Goal: Task Accomplishment & Management: Use online tool/utility

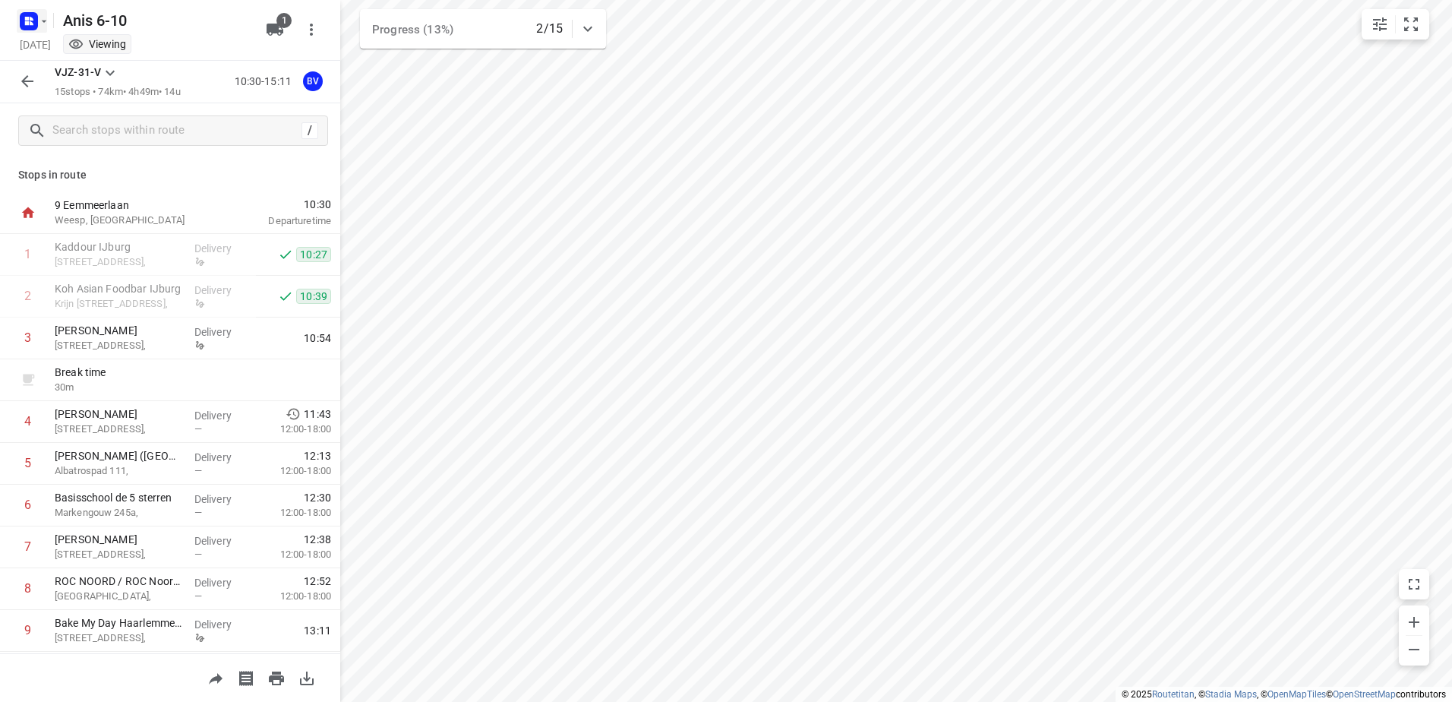
click at [40, 22] on icon "button" at bounding box center [44, 21] width 12 height 12
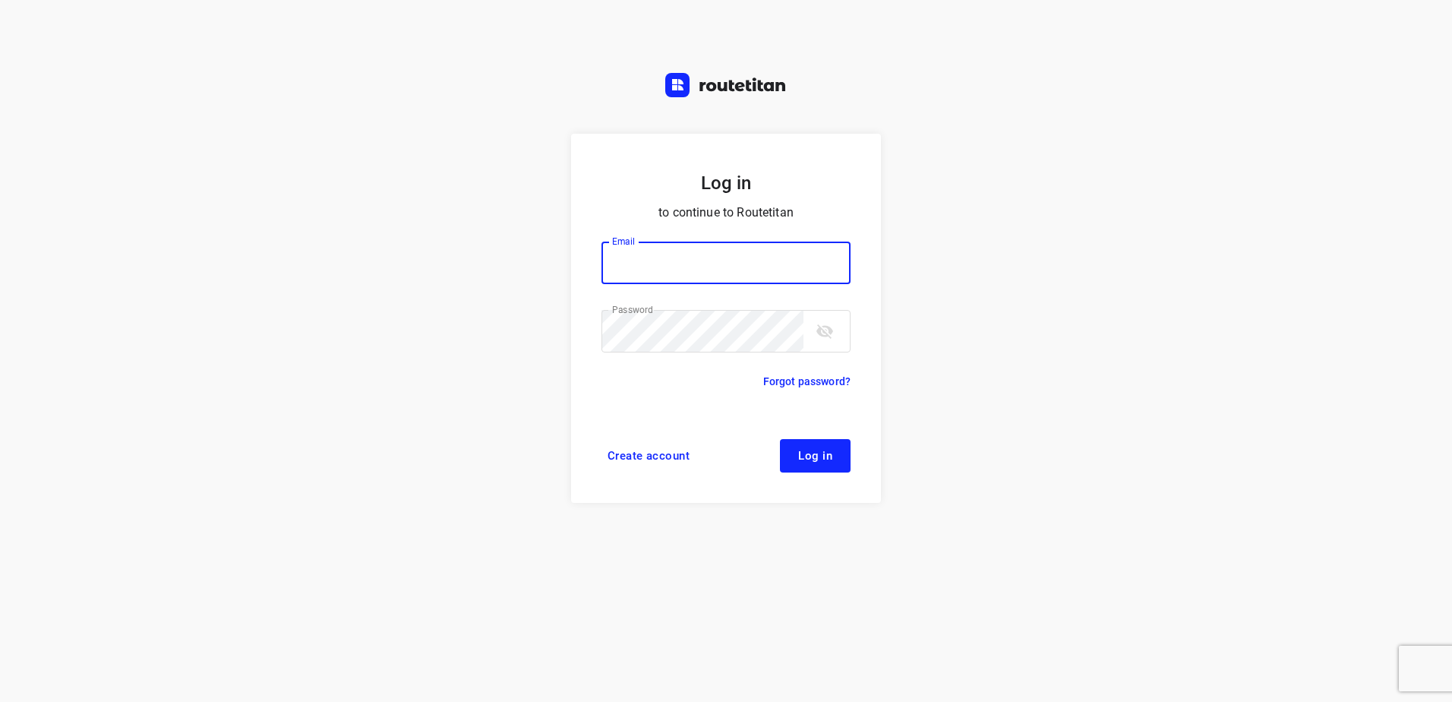
type input "[EMAIL_ADDRESS][DOMAIN_NAME]"
click at [802, 458] on span "Log in" at bounding box center [815, 456] width 34 height 12
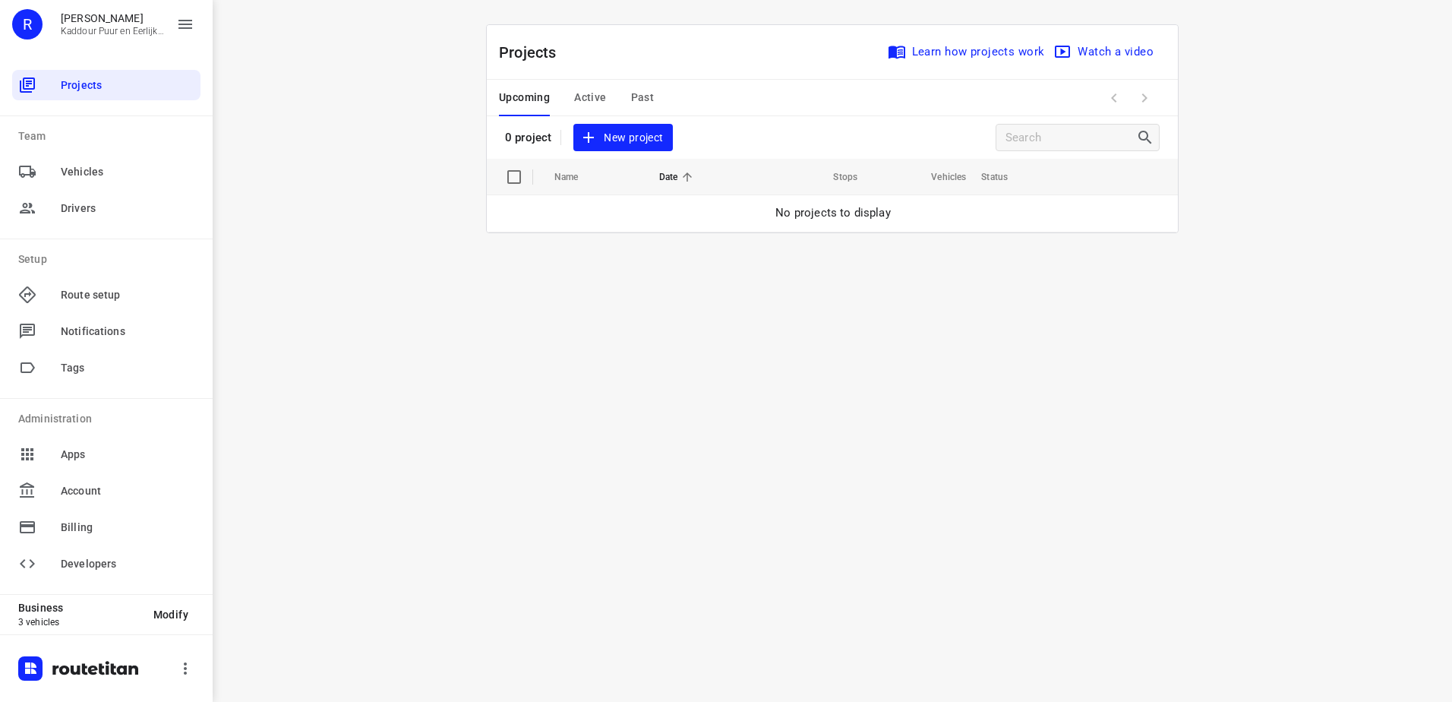
click at [595, 92] on span "Active" at bounding box center [590, 97] width 32 height 19
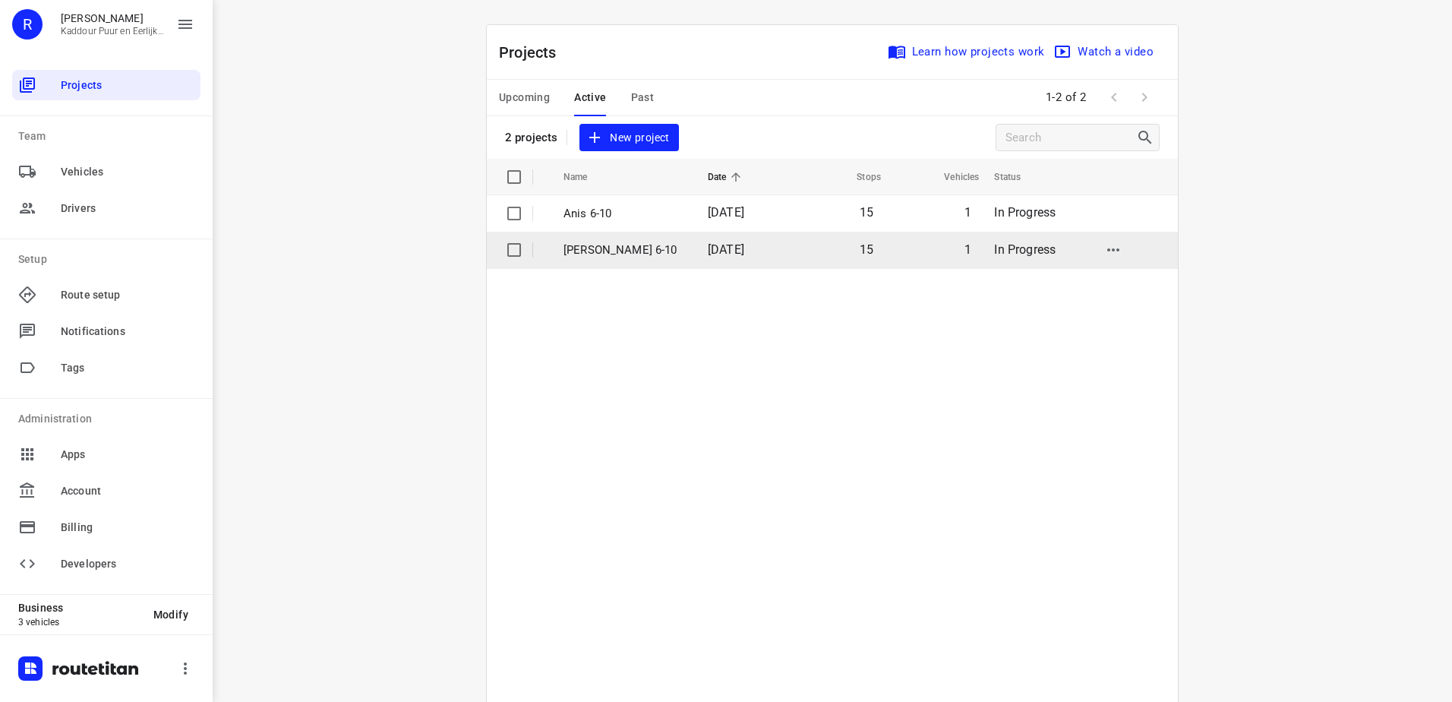
click at [589, 253] on p "[PERSON_NAME] 6-10" at bounding box center [625, 250] width 122 height 17
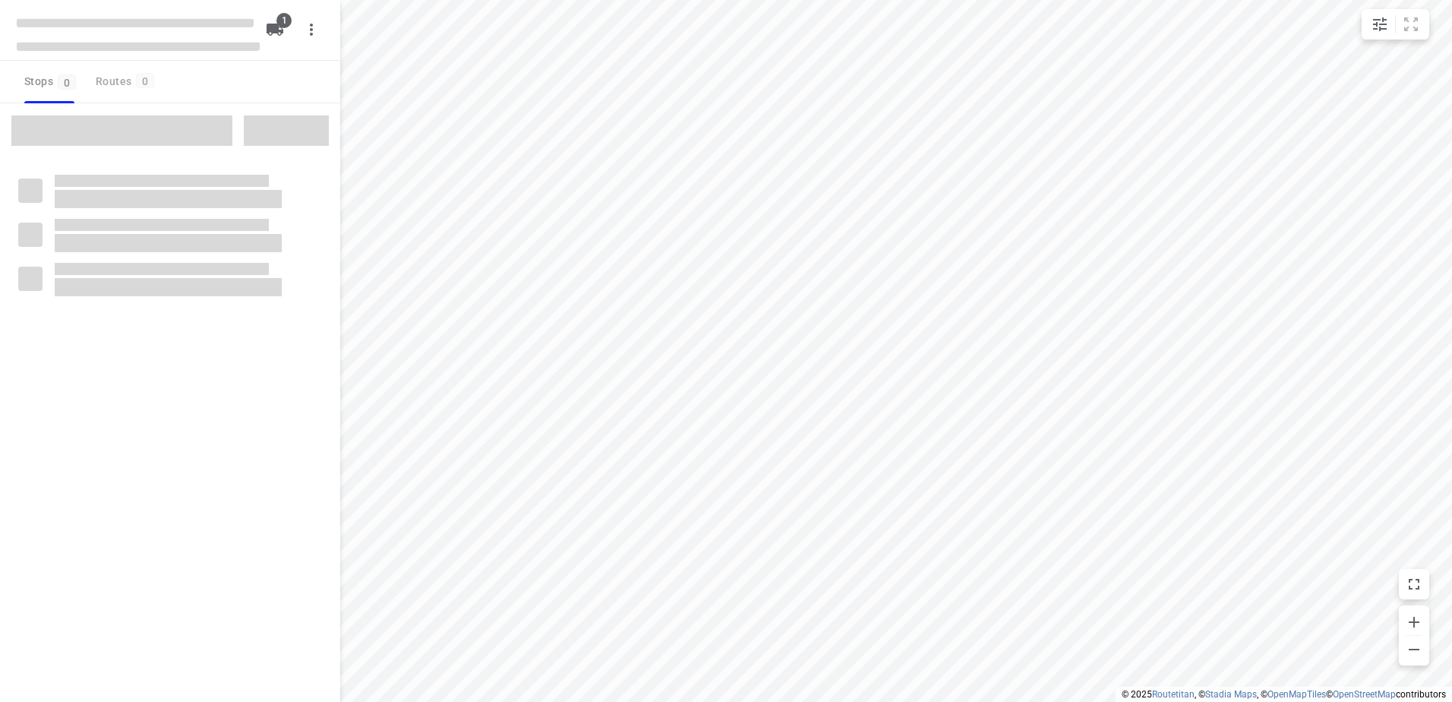
type input "distance"
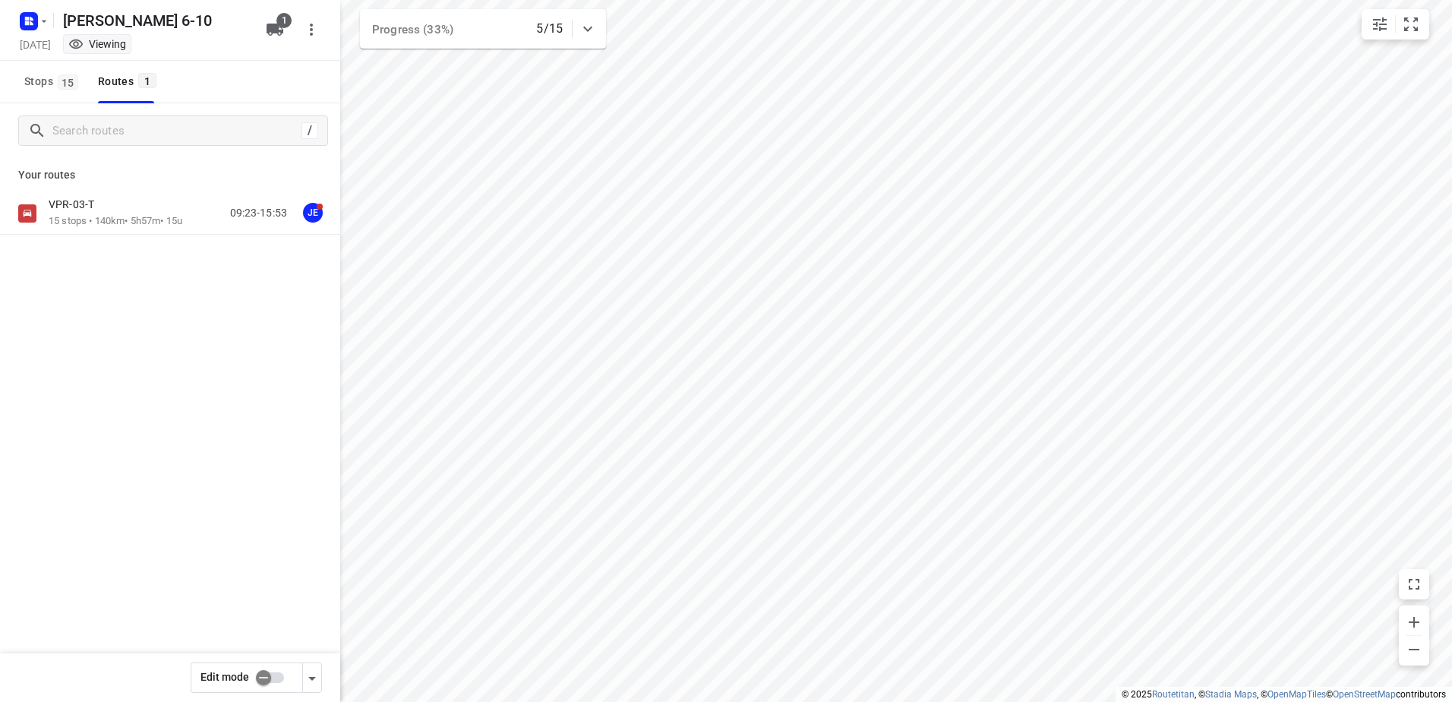
click at [90, 204] on p "VPR-03-T" at bounding box center [76, 204] width 55 height 14
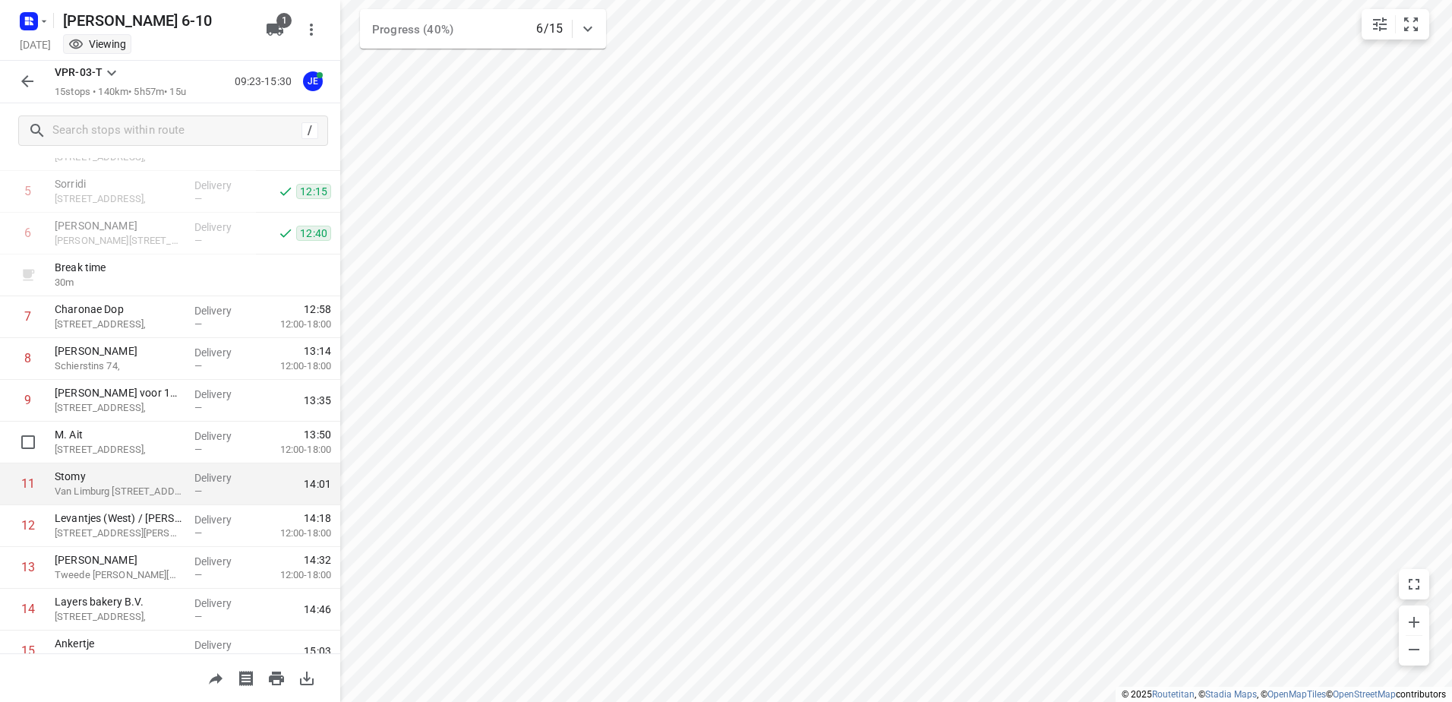
scroll to position [215, 0]
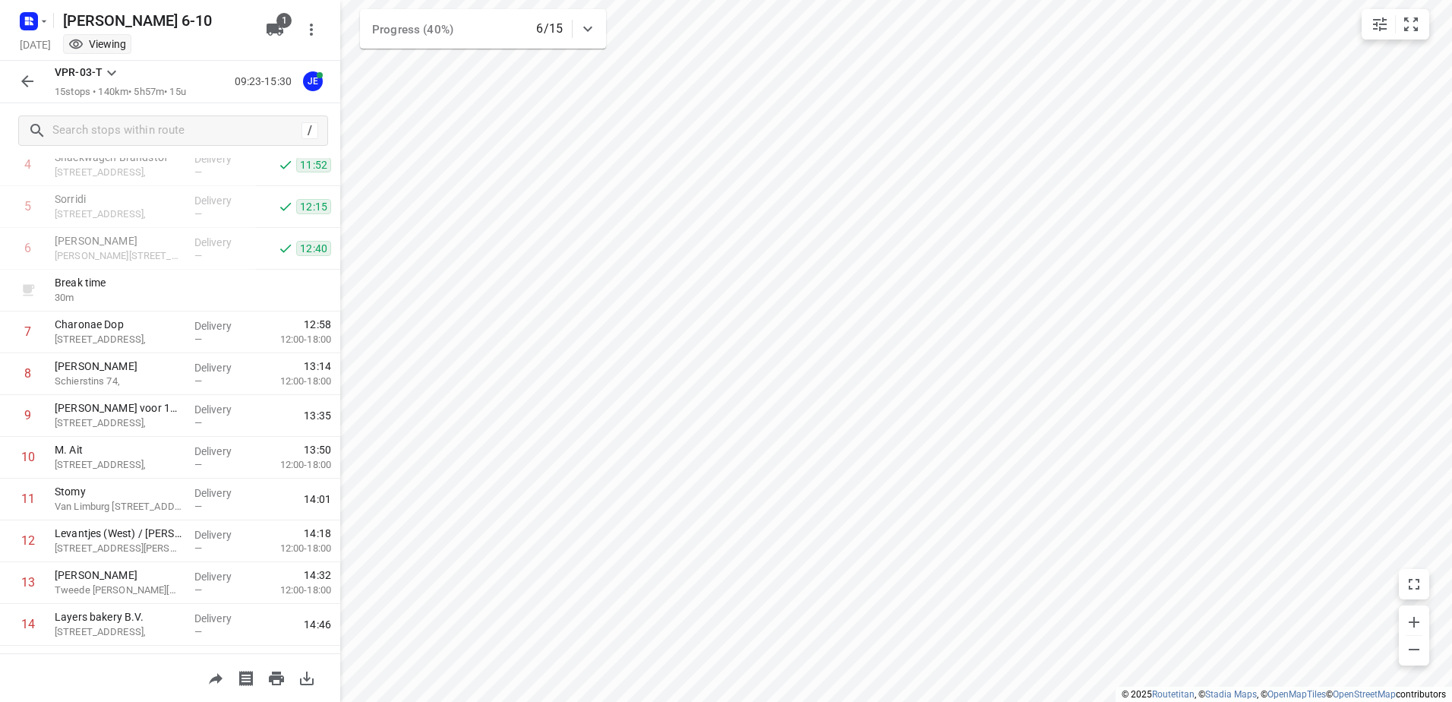
click at [22, 75] on icon "button" at bounding box center [27, 81] width 18 height 18
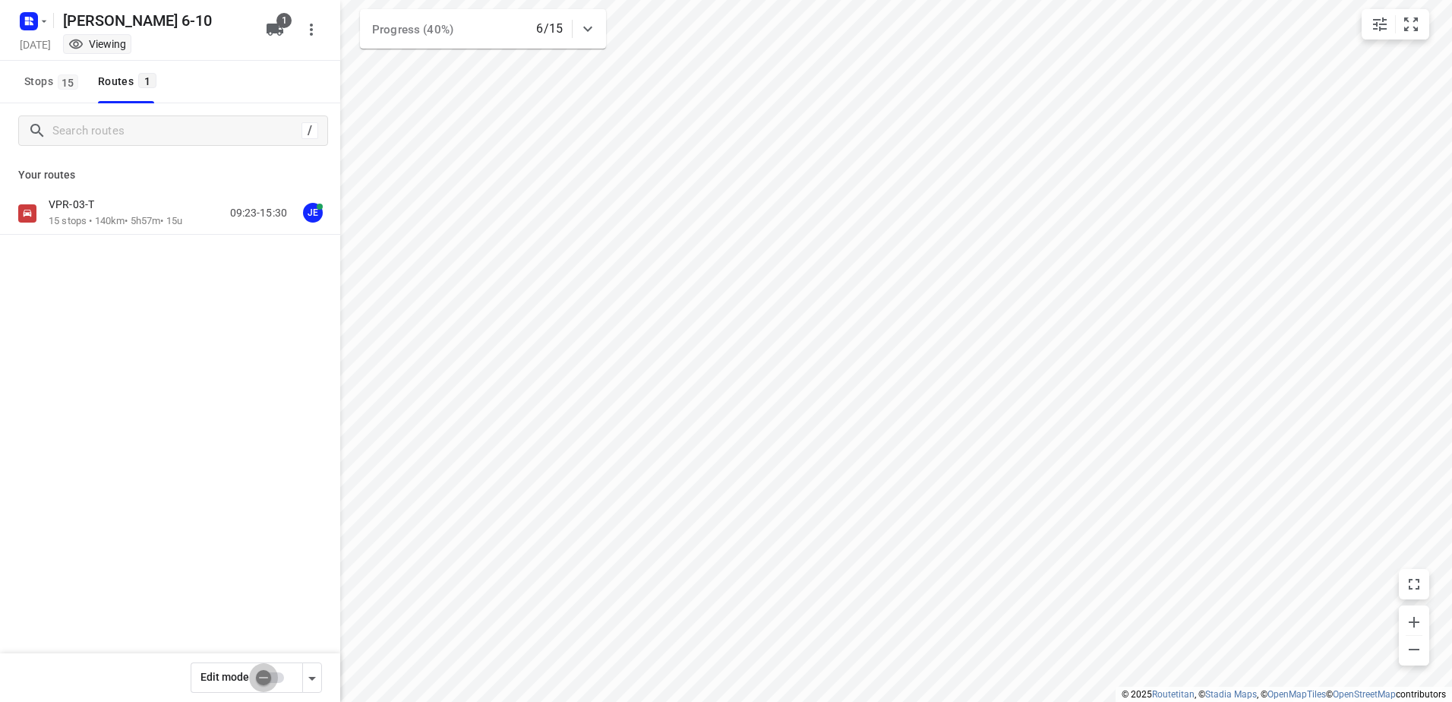
click at [280, 673] on input "checkbox" at bounding box center [263, 677] width 87 height 29
checkbox input "true"
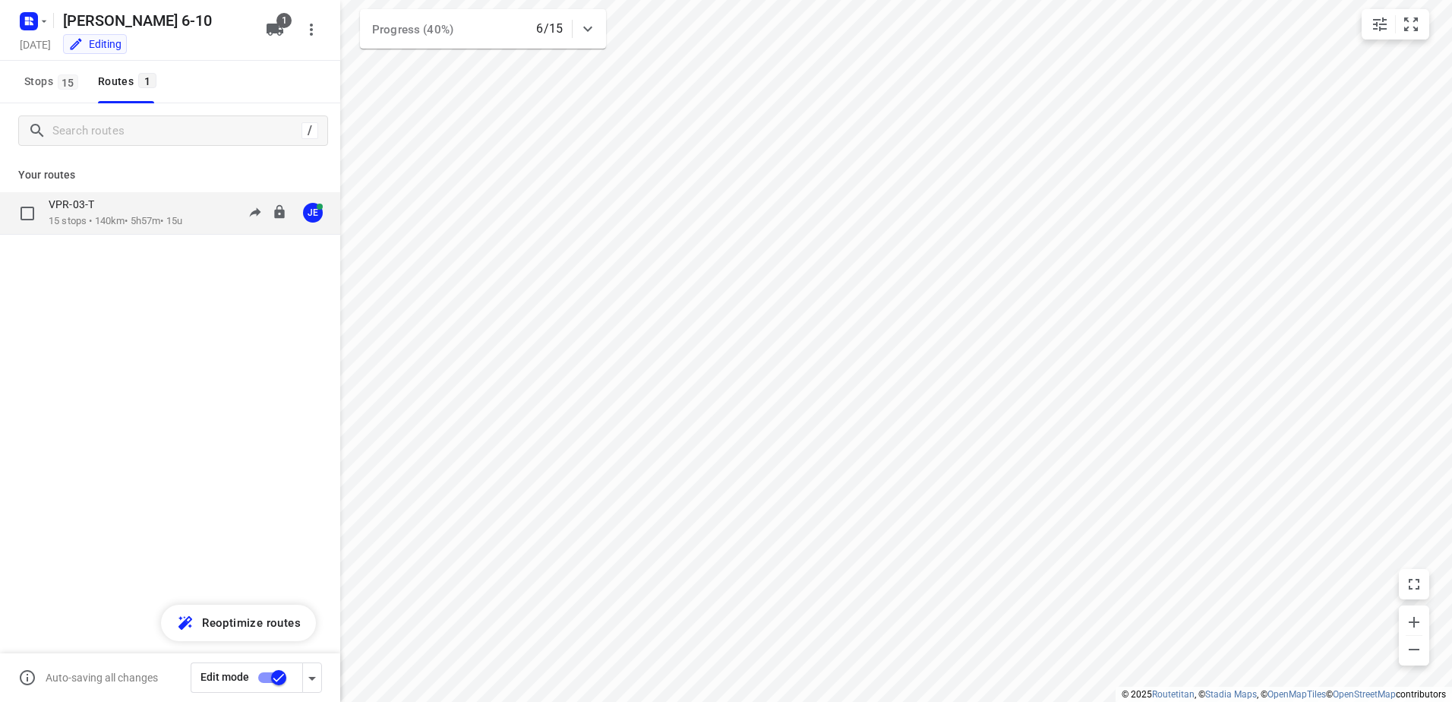
click at [110, 214] on p "15 stops • 140km • 5h57m • 15u" at bounding box center [116, 221] width 134 height 14
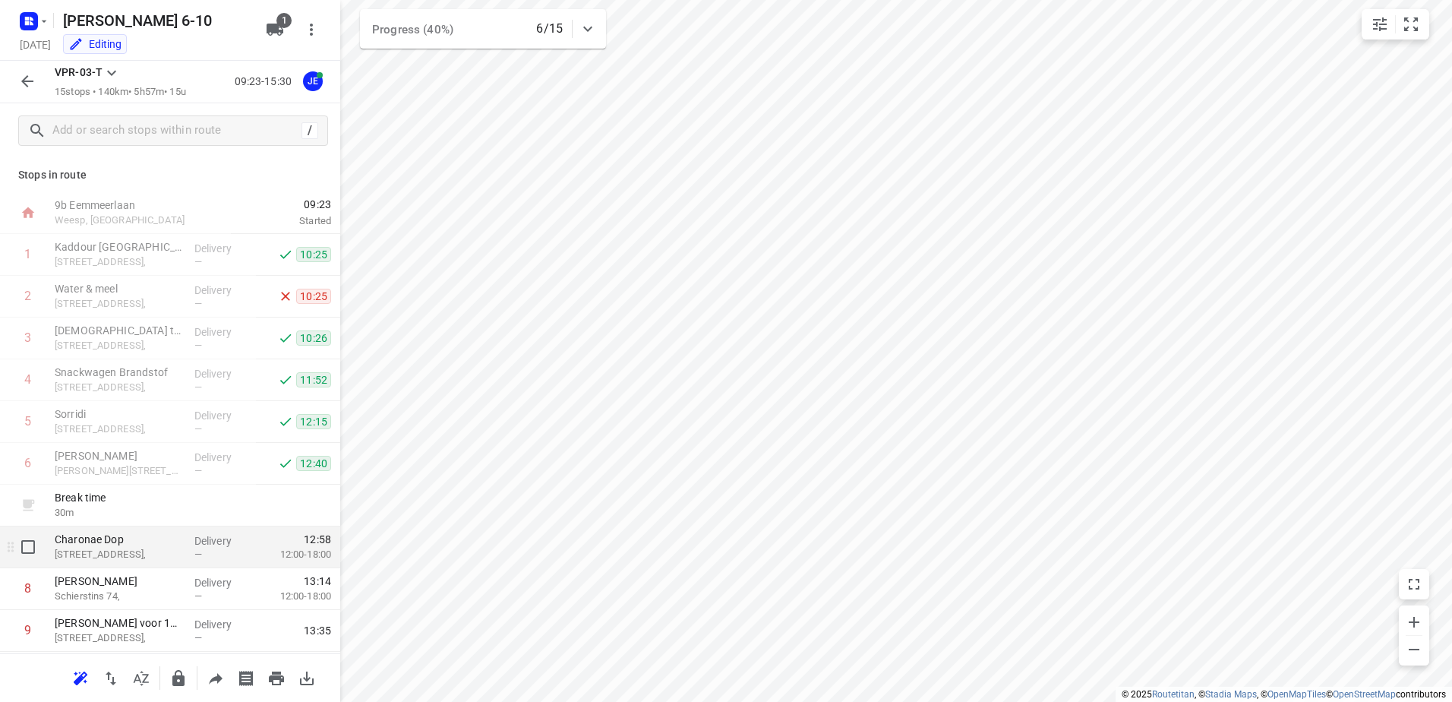
scroll to position [152, 0]
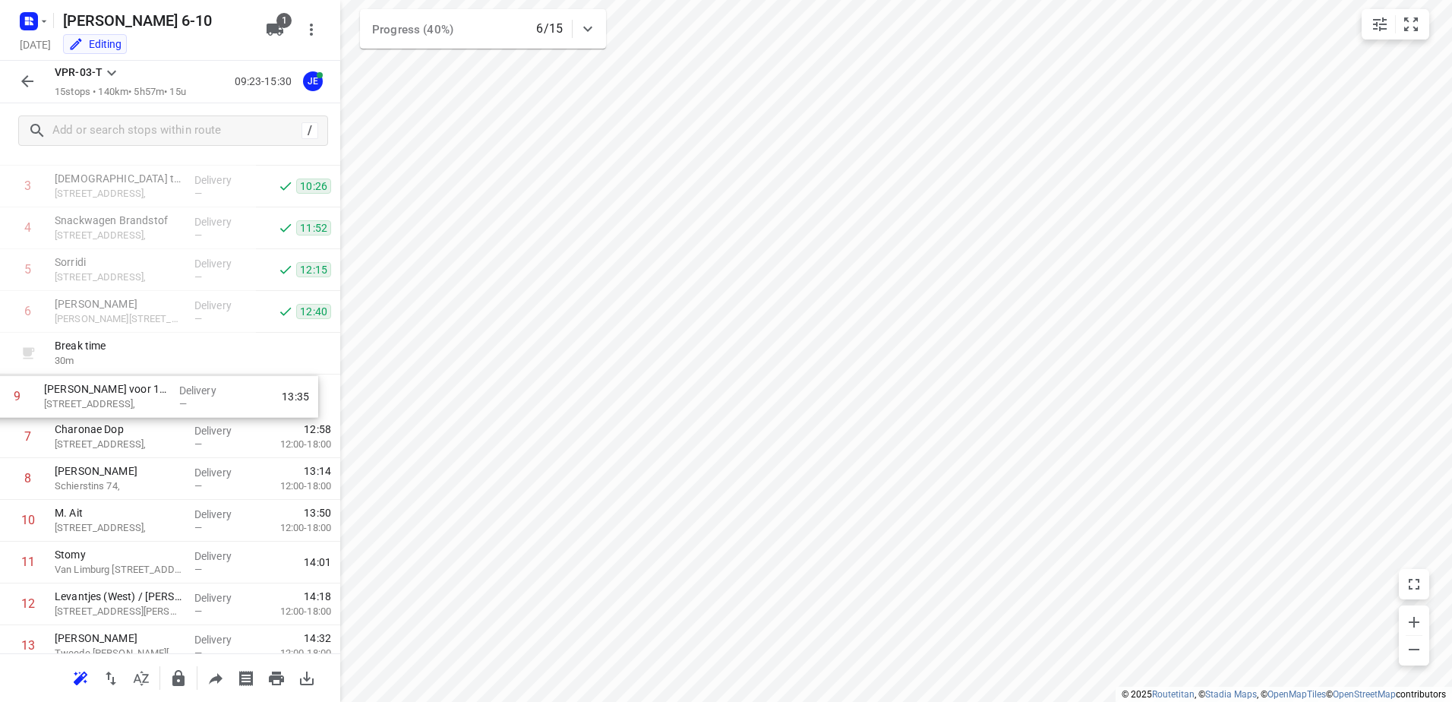
drag, startPoint x: 116, startPoint y: 489, endPoint x: 104, endPoint y: 401, distance: 88.9
click at [104, 401] on div "1 Kaddour Utrecht [STREET_ADDRESS], Delivery — 10:25 2 Water & meel [STREET_ADD…" at bounding box center [170, 416] width 340 height 668
drag, startPoint x: 88, startPoint y: 530, endPoint x: 88, endPoint y: 446, distance: 84.3
click at [88, 446] on div "1 Kaddour Utrecht [STREET_ADDRESS], Delivery — 10:25 2 Water & meel [STREET_ADD…" at bounding box center [170, 416] width 340 height 668
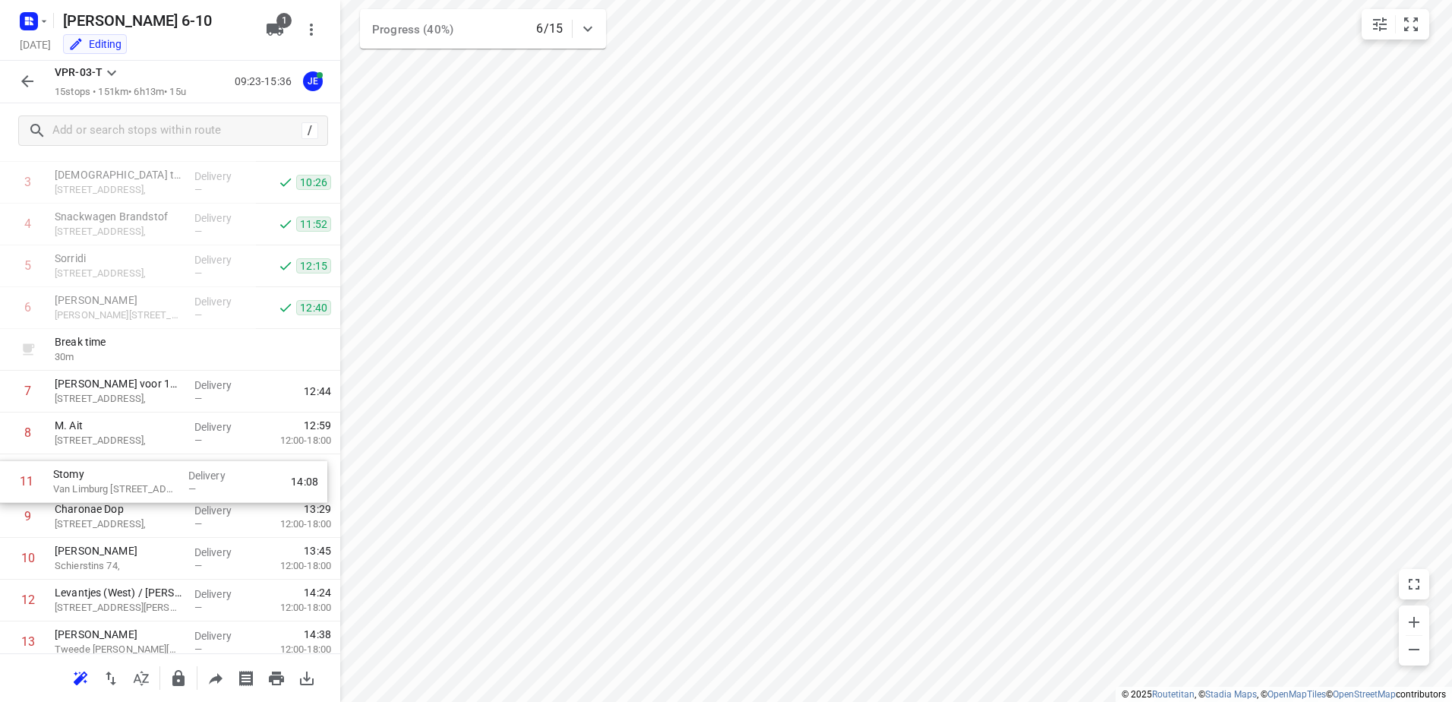
drag, startPoint x: 116, startPoint y: 571, endPoint x: 116, endPoint y: 483, distance: 88.1
click at [116, 483] on div "1 Kaddour Utrecht [STREET_ADDRESS], Delivery — 10:25 2 Water & meel [STREET_ADD…" at bounding box center [170, 412] width 340 height 668
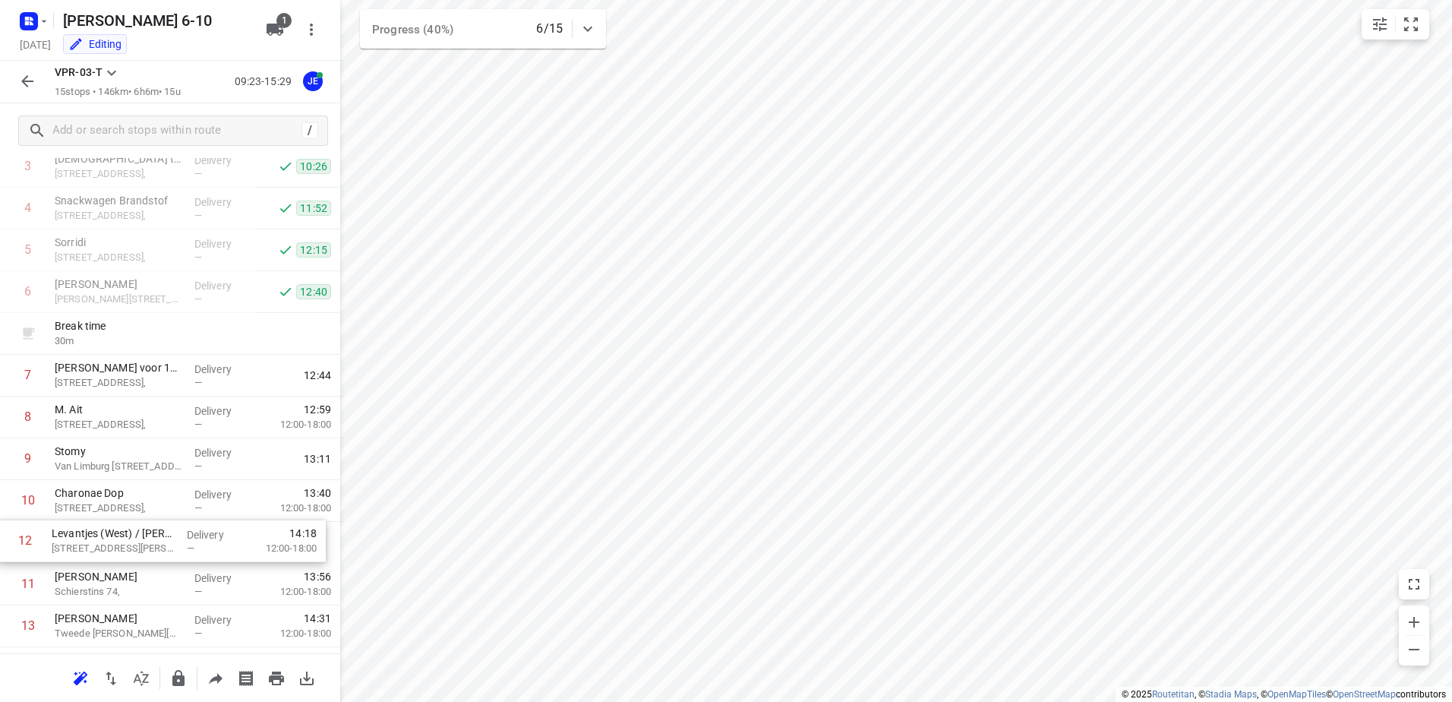
scroll to position [180, 0]
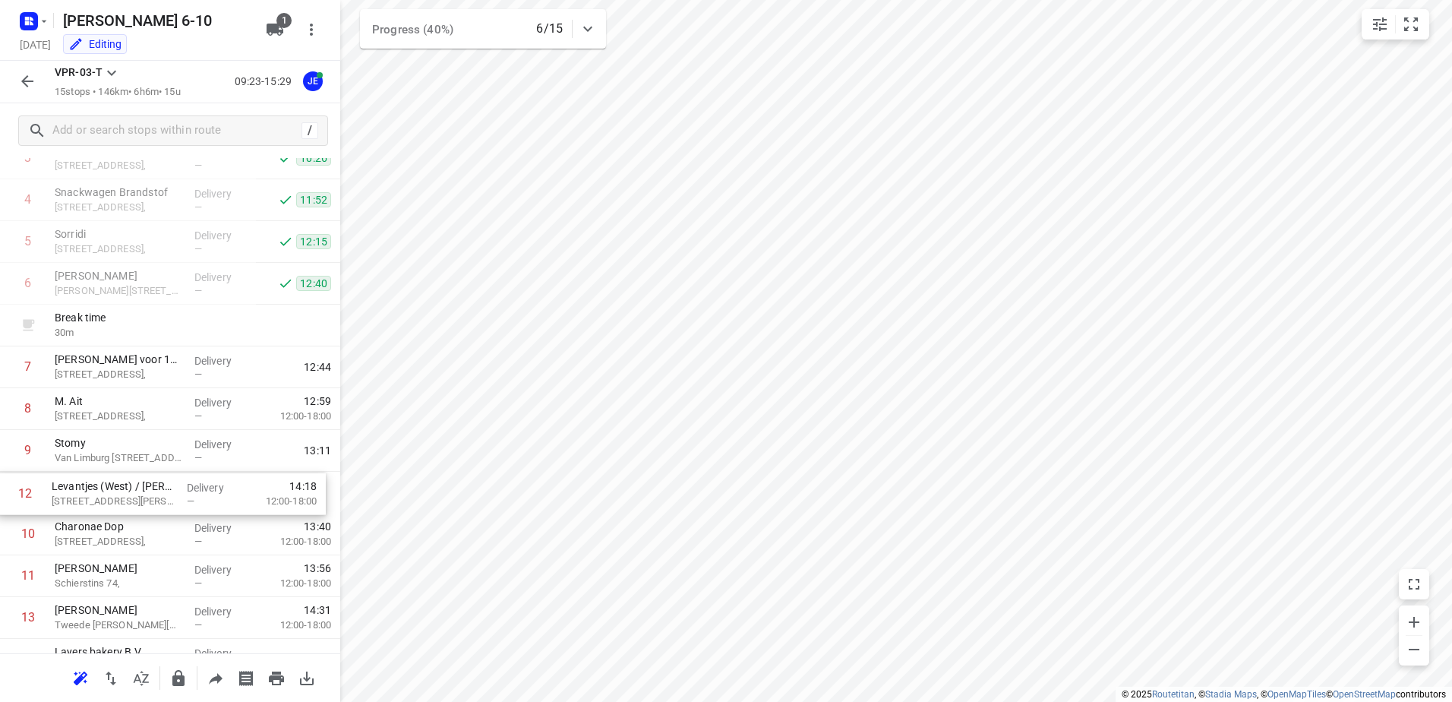
drag, startPoint x: 96, startPoint y: 607, endPoint x: 95, endPoint y: 494, distance: 113.2
click at [95, 494] on div "1 Kaddour Utrecht [STREET_ADDRESS], Delivery — 10:25 2 Water & meel [STREET_ADD…" at bounding box center [170, 388] width 340 height 668
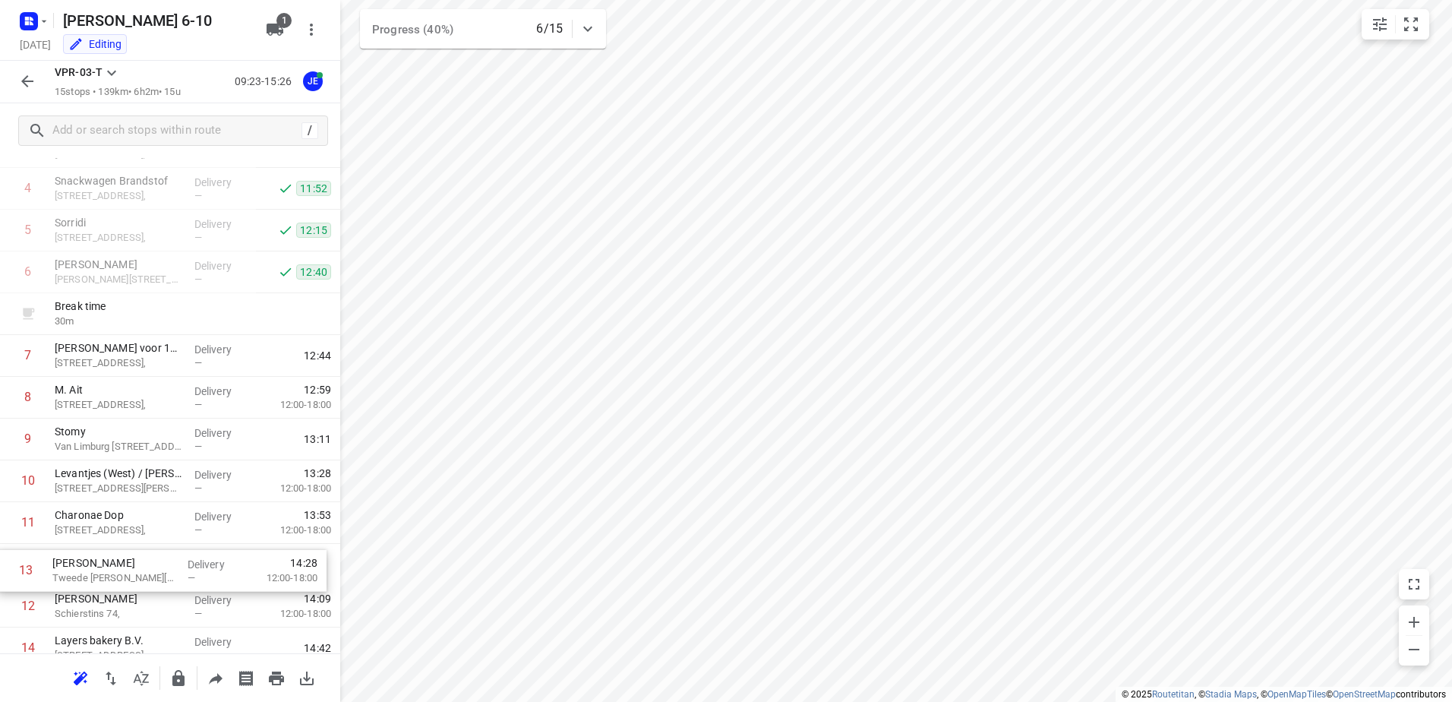
scroll to position [194, 0]
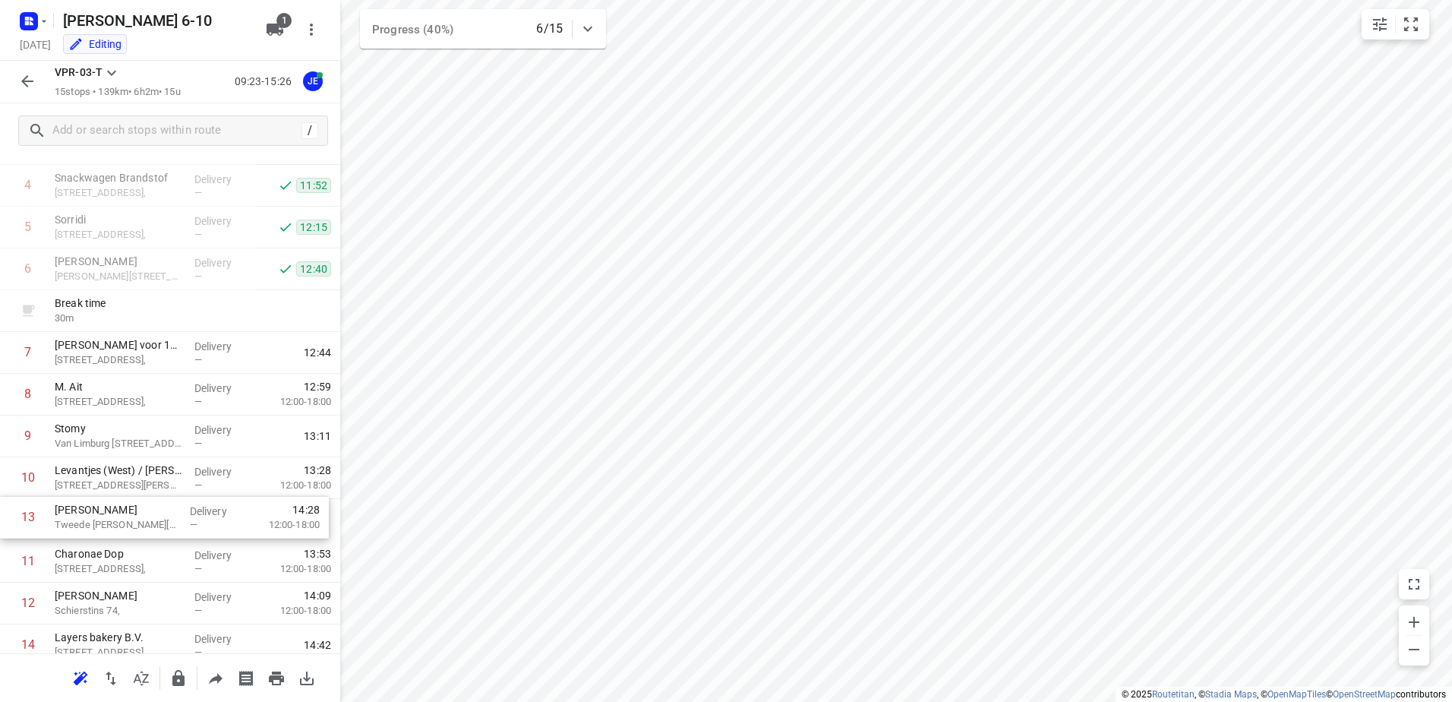
drag, startPoint x: 87, startPoint y: 622, endPoint x: 87, endPoint y: 522, distance: 100.3
click at [87, 522] on div "1 Kaddour Utrecht [STREET_ADDRESS], Delivery — 10:25 2 Water & meel [STREET_ADD…" at bounding box center [170, 373] width 340 height 668
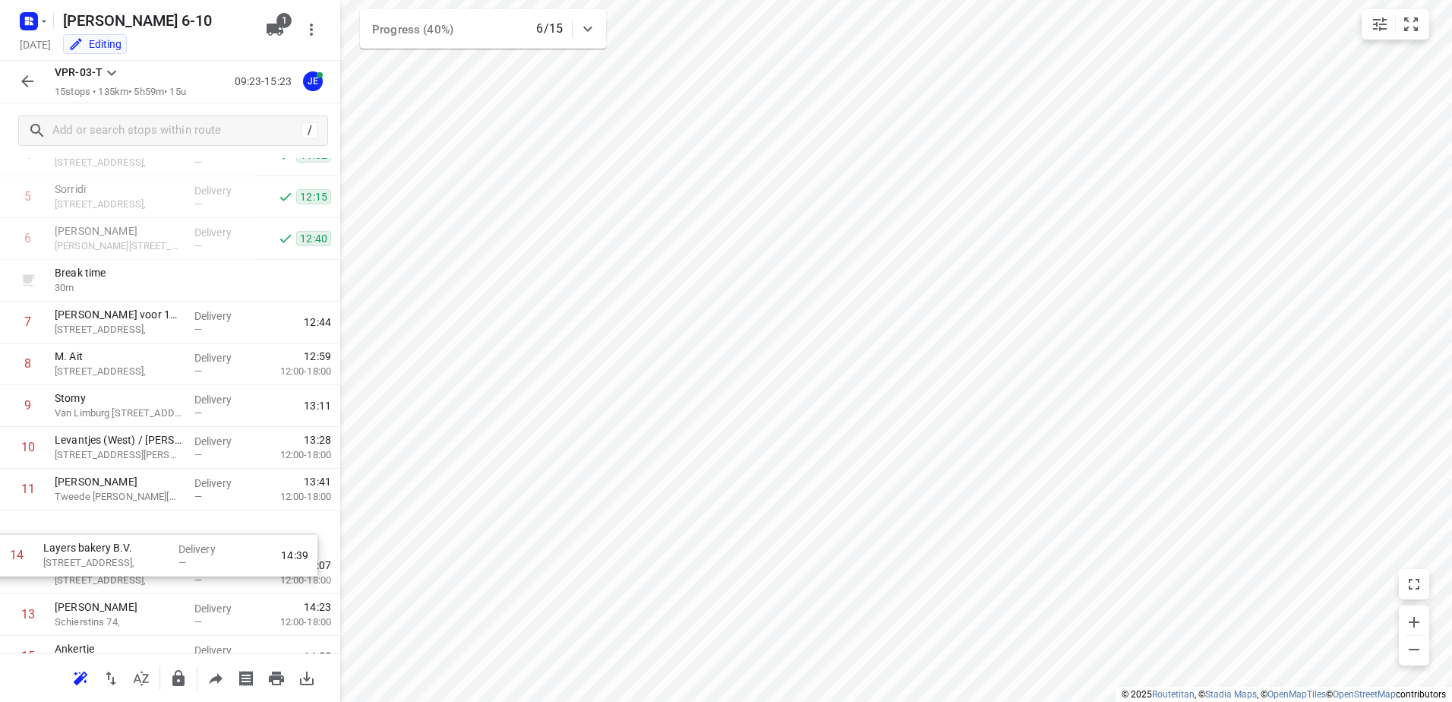
drag, startPoint x: 72, startPoint y: 637, endPoint x: 65, endPoint y: 525, distance: 112.7
click at [65, 525] on div "1 Kaddour Utrecht [STREET_ADDRESS], Delivery — 10:25 2 Water & meel [STREET_ADD…" at bounding box center [170, 343] width 340 height 668
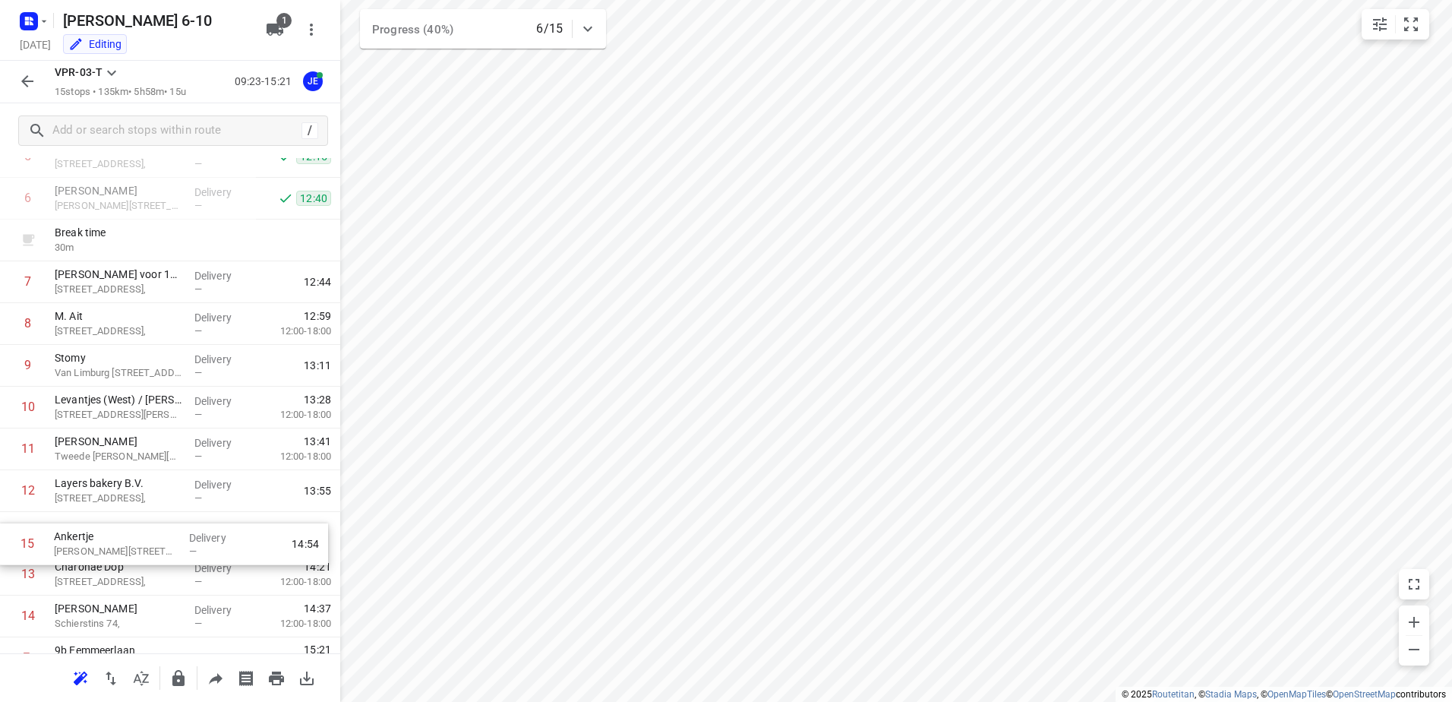
drag, startPoint x: 91, startPoint y: 643, endPoint x: 91, endPoint y: 526, distance: 117.0
click at [90, 527] on div "1 Kaddour Utrecht [STREET_ADDRESS], Delivery — 10:25 2 Water & meel [STREET_ADD…" at bounding box center [170, 303] width 340 height 668
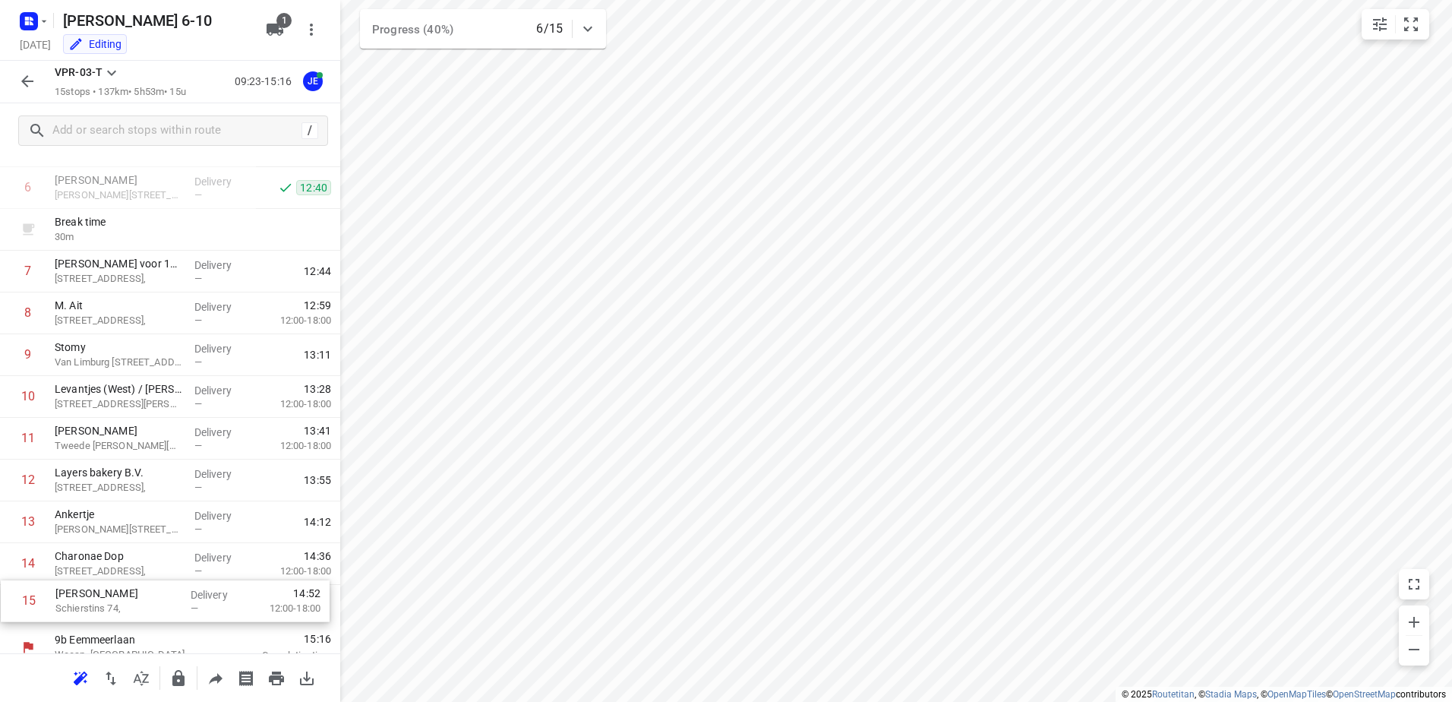
drag, startPoint x: 71, startPoint y: 620, endPoint x: 72, endPoint y: 570, distance: 50.2
click at [72, 570] on div "1 Kaddour Utrecht [STREET_ADDRESS], Delivery — 10:25 2 Water & meel [STREET_ADD…" at bounding box center [170, 292] width 340 height 668
click at [28, 87] on icon "button" at bounding box center [27, 81] width 18 height 18
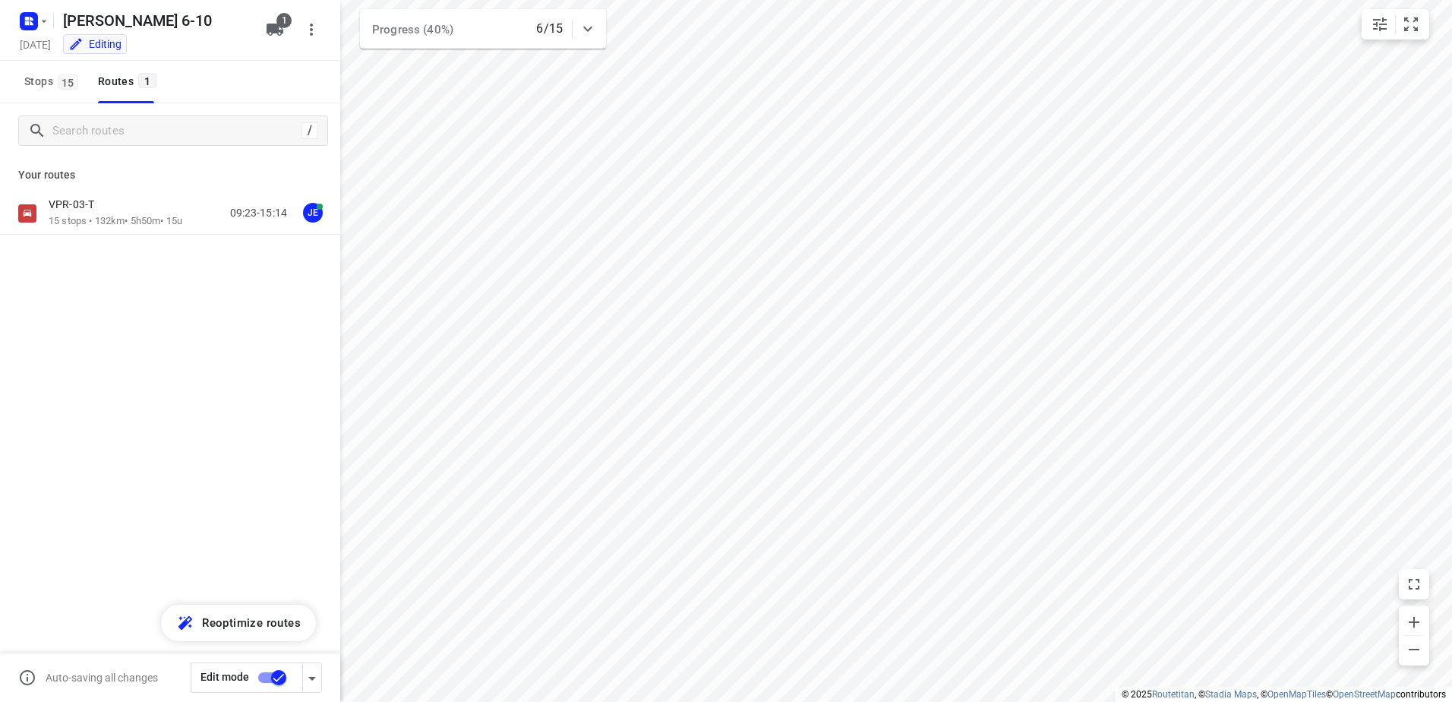
click at [260, 677] on input "checkbox" at bounding box center [278, 677] width 87 height 29
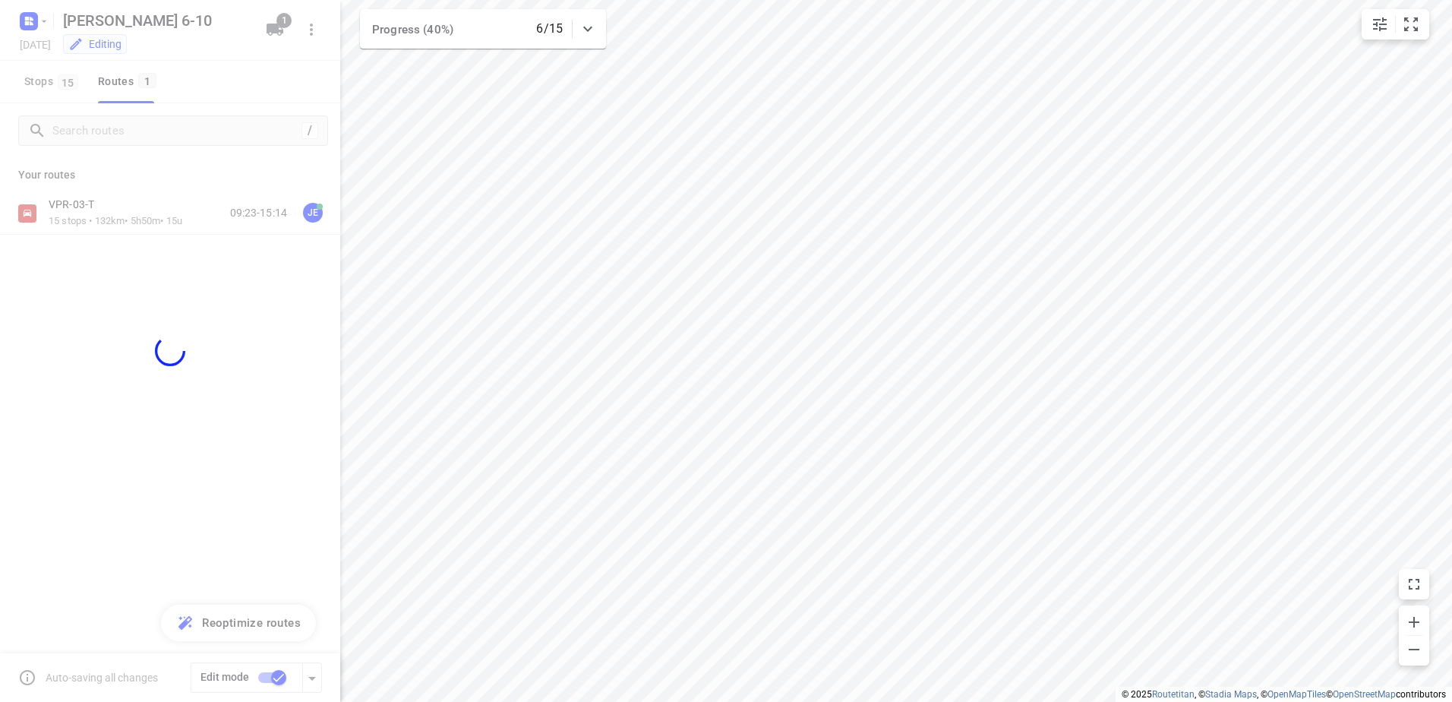
checkbox input "false"
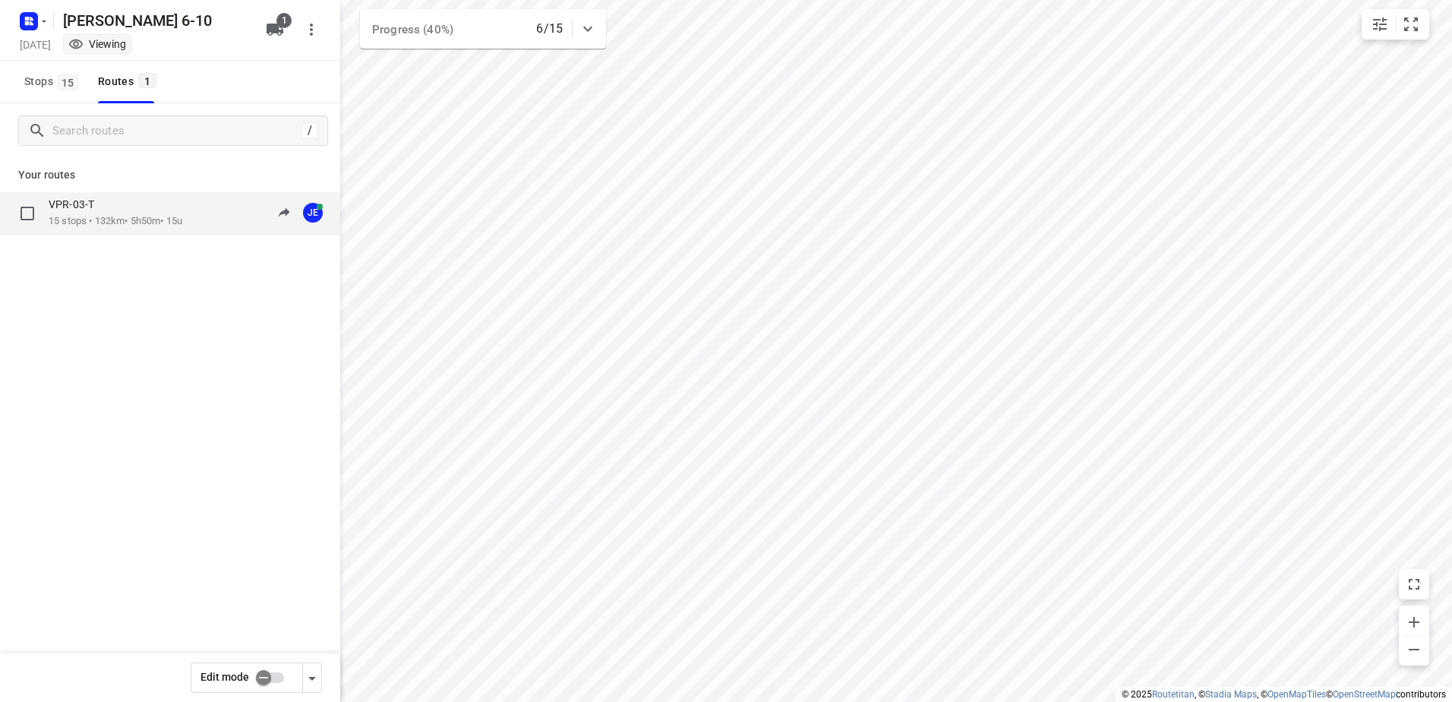
click at [124, 218] on p "15 stops • 132km • 5h50m • 15u" at bounding box center [116, 221] width 134 height 14
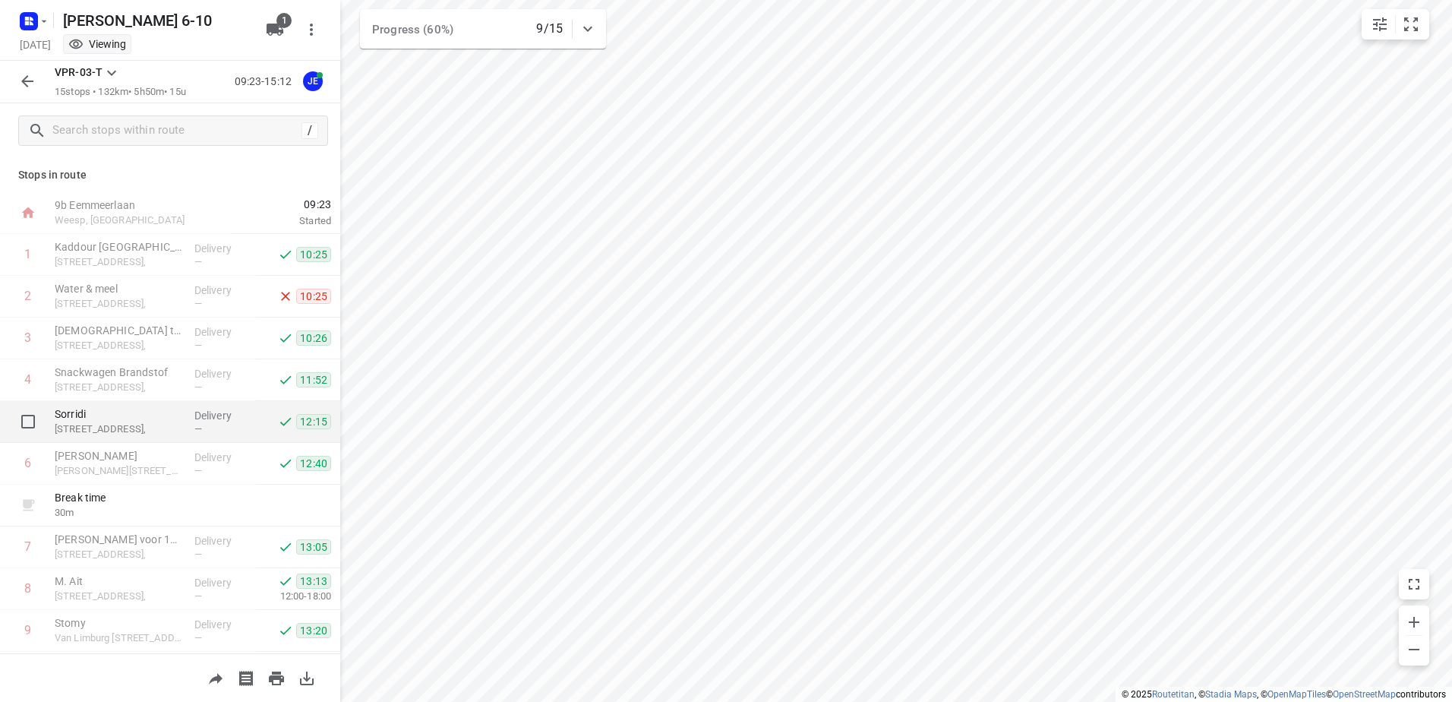
scroll to position [228, 0]
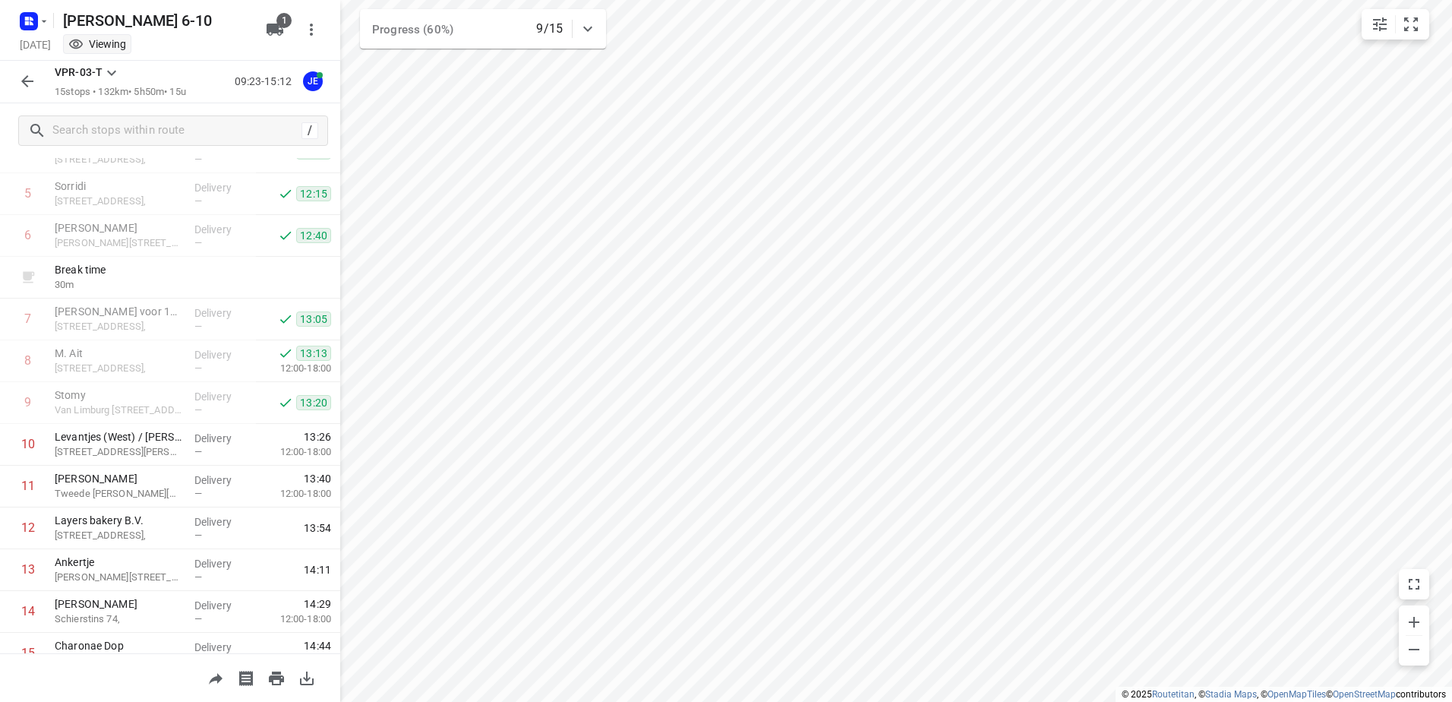
click at [50, 19] on div "[PERSON_NAME] 6-10" at bounding box center [135, 18] width 243 height 27
click at [43, 22] on icon "button" at bounding box center [44, 21] width 12 height 12
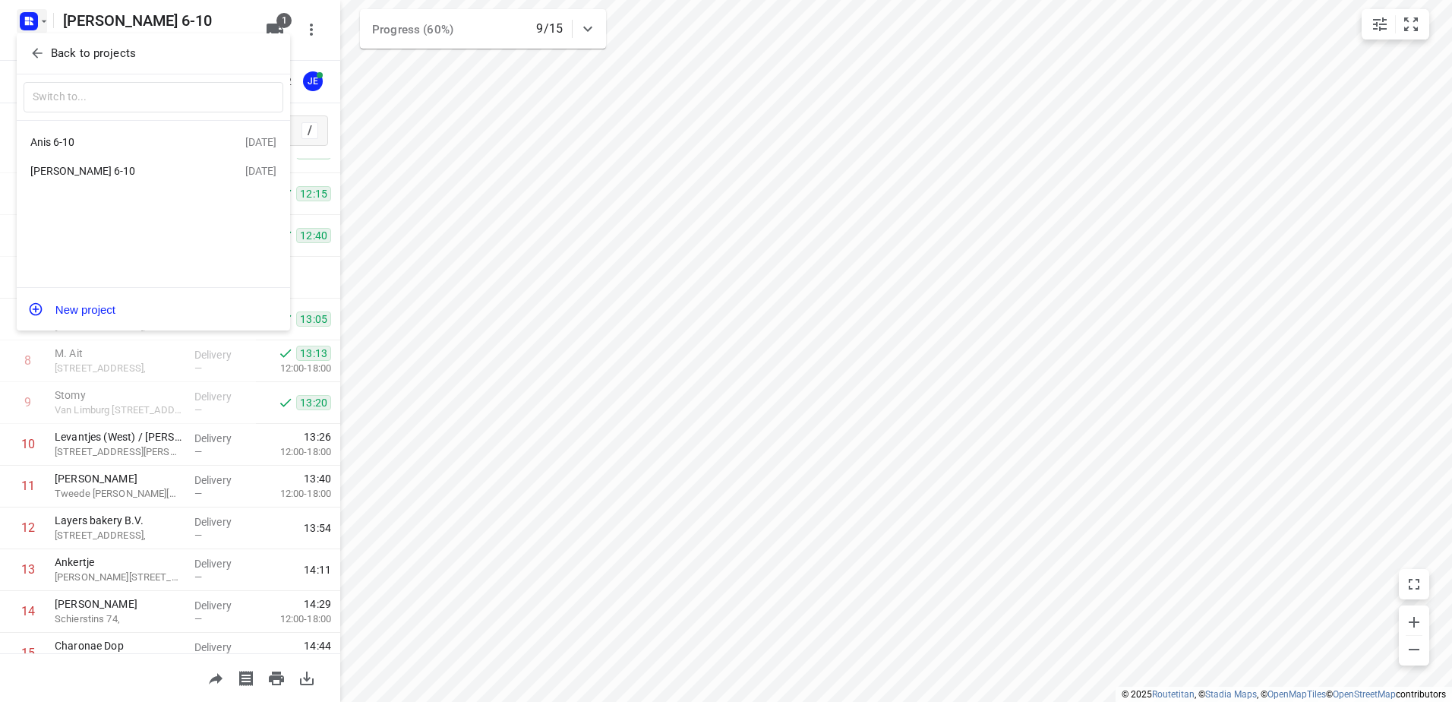
click at [65, 137] on div "Anis 6-10" at bounding box center [117, 142] width 175 height 12
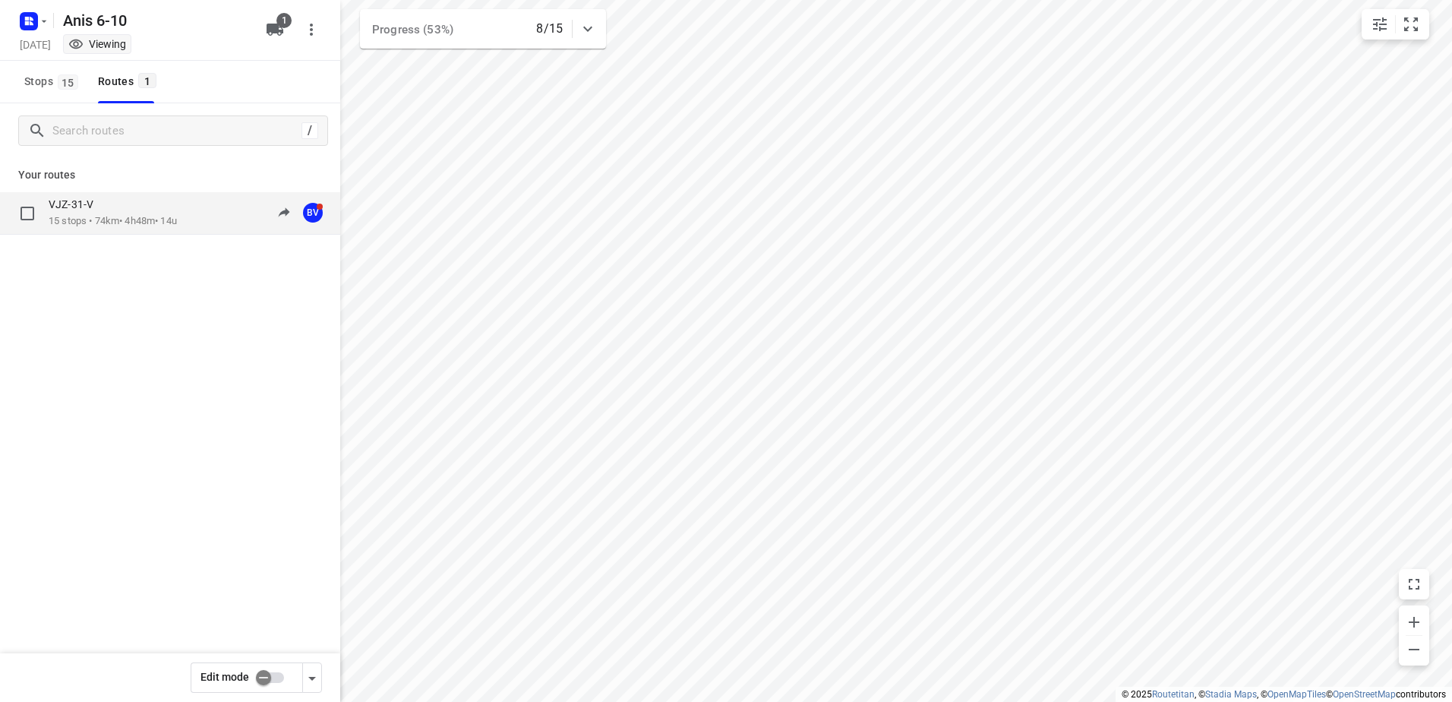
click at [93, 213] on div "VJZ-31-V" at bounding box center [113, 205] width 128 height 17
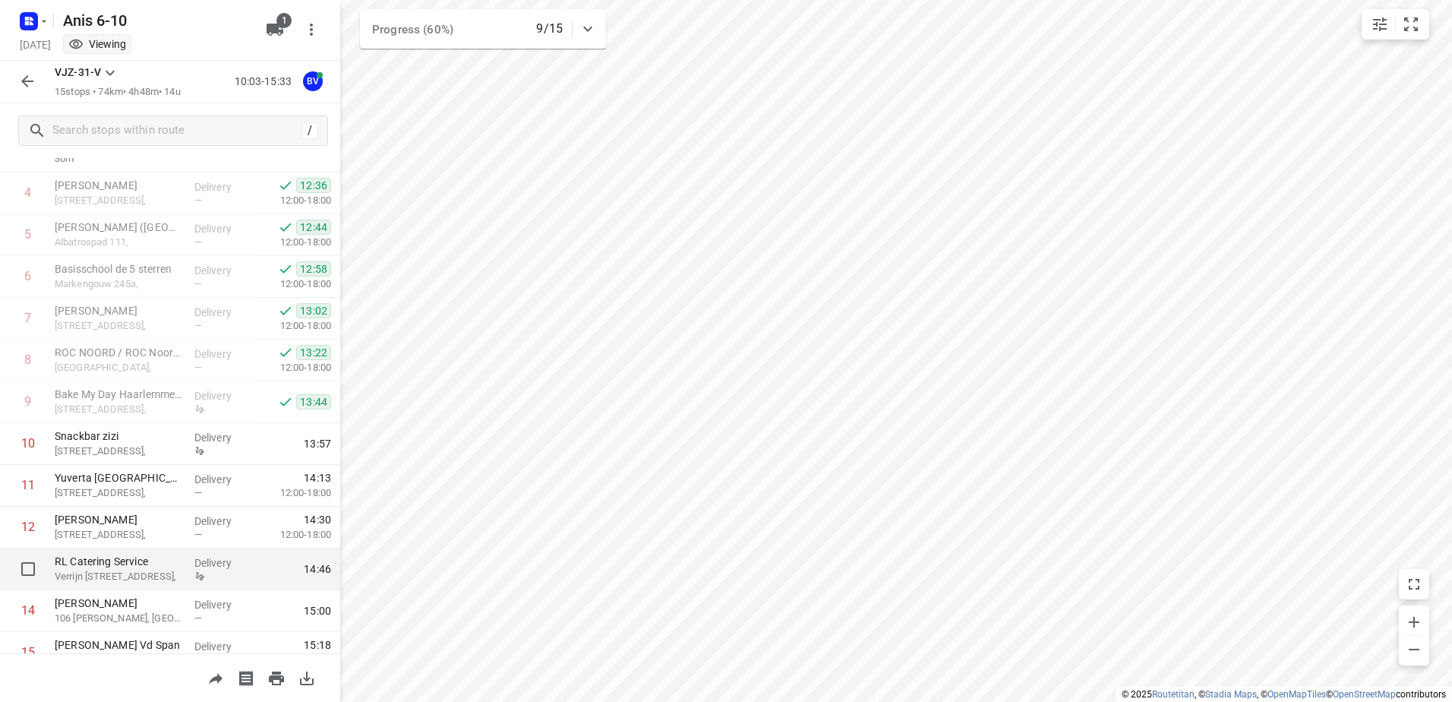
scroll to position [291, 0]
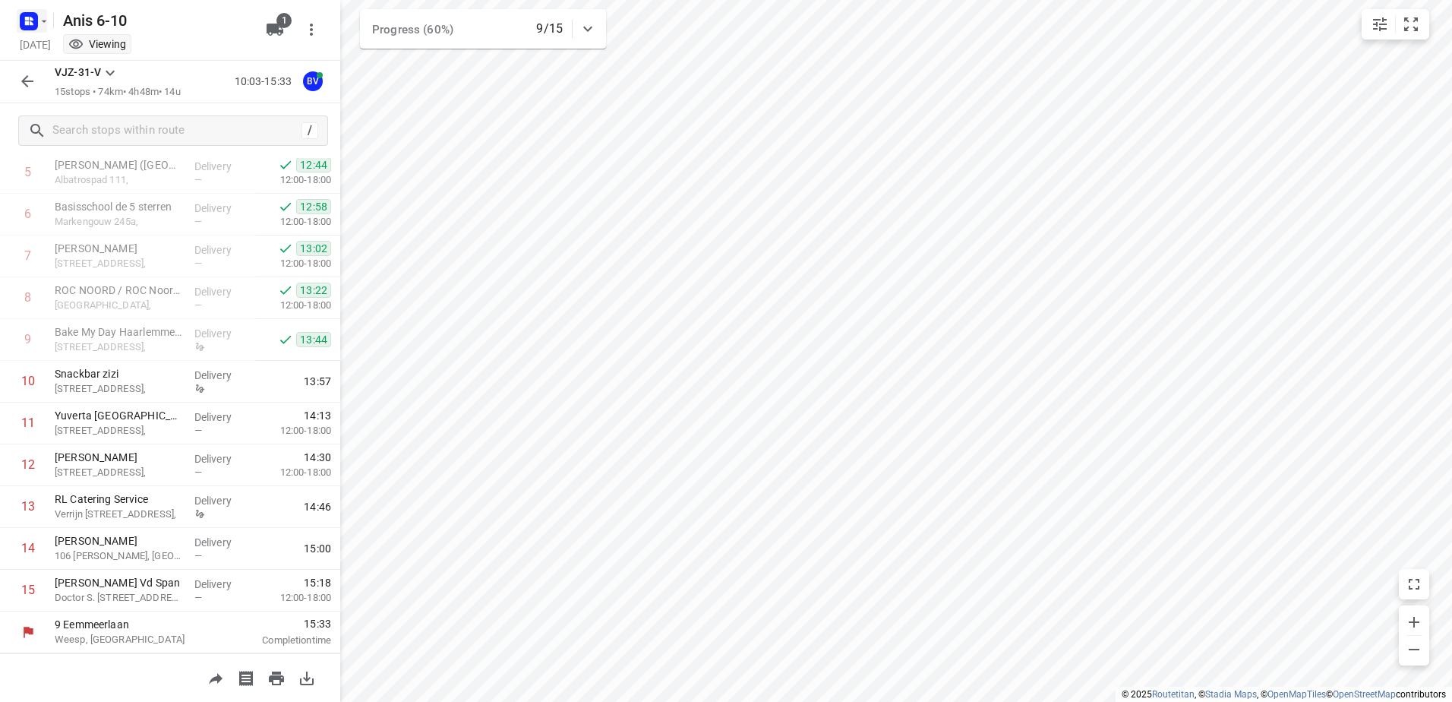
click at [46, 19] on icon "button" at bounding box center [44, 21] width 12 height 12
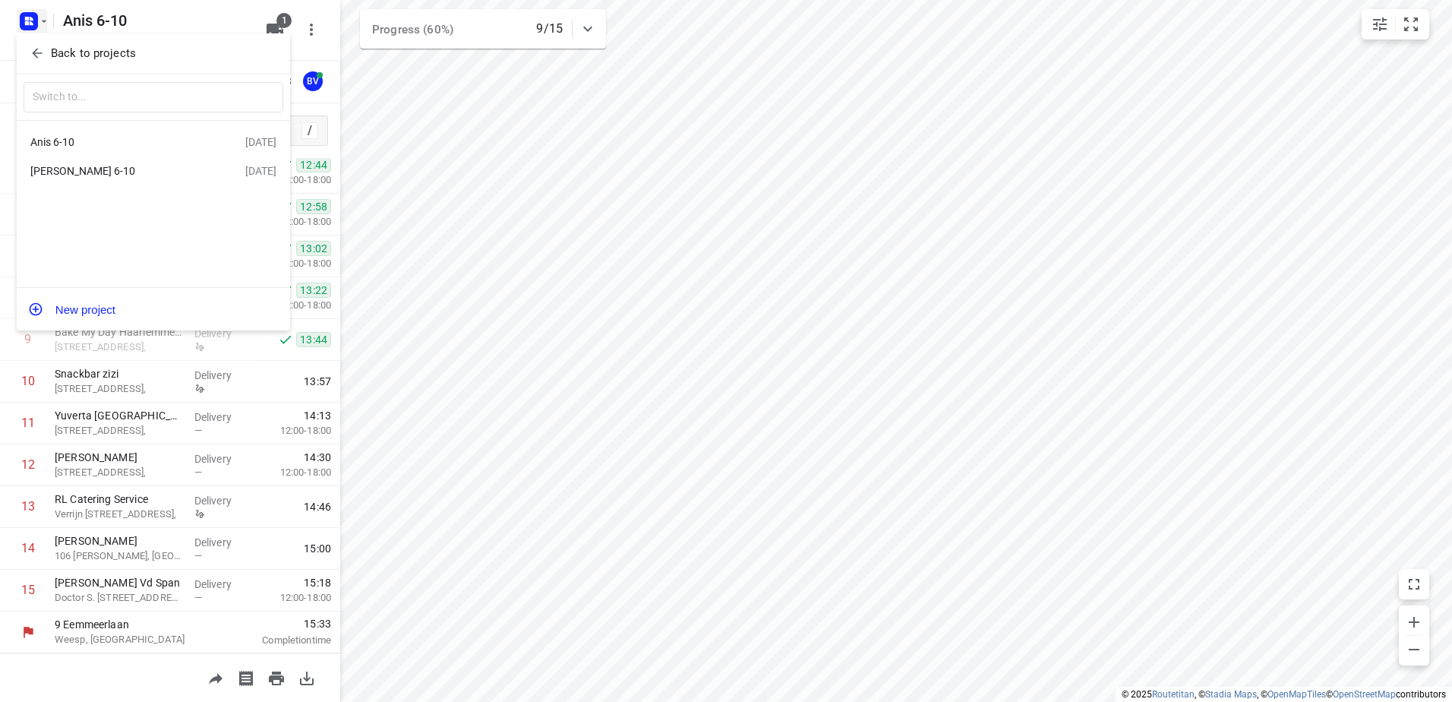
click at [69, 172] on div "[PERSON_NAME] 6-10" at bounding box center [117, 171] width 175 height 12
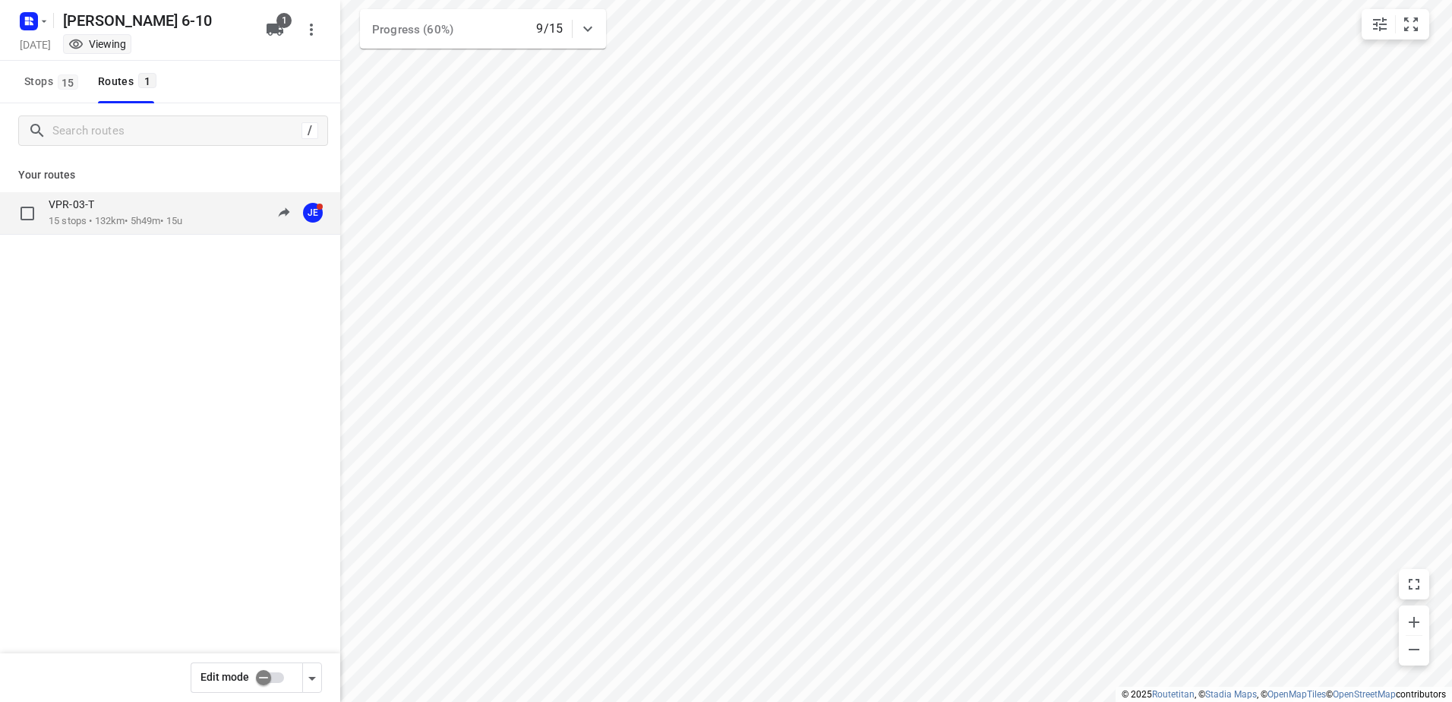
click at [105, 216] on p "15 stops • 132km • 5h49m • 15u" at bounding box center [116, 221] width 134 height 14
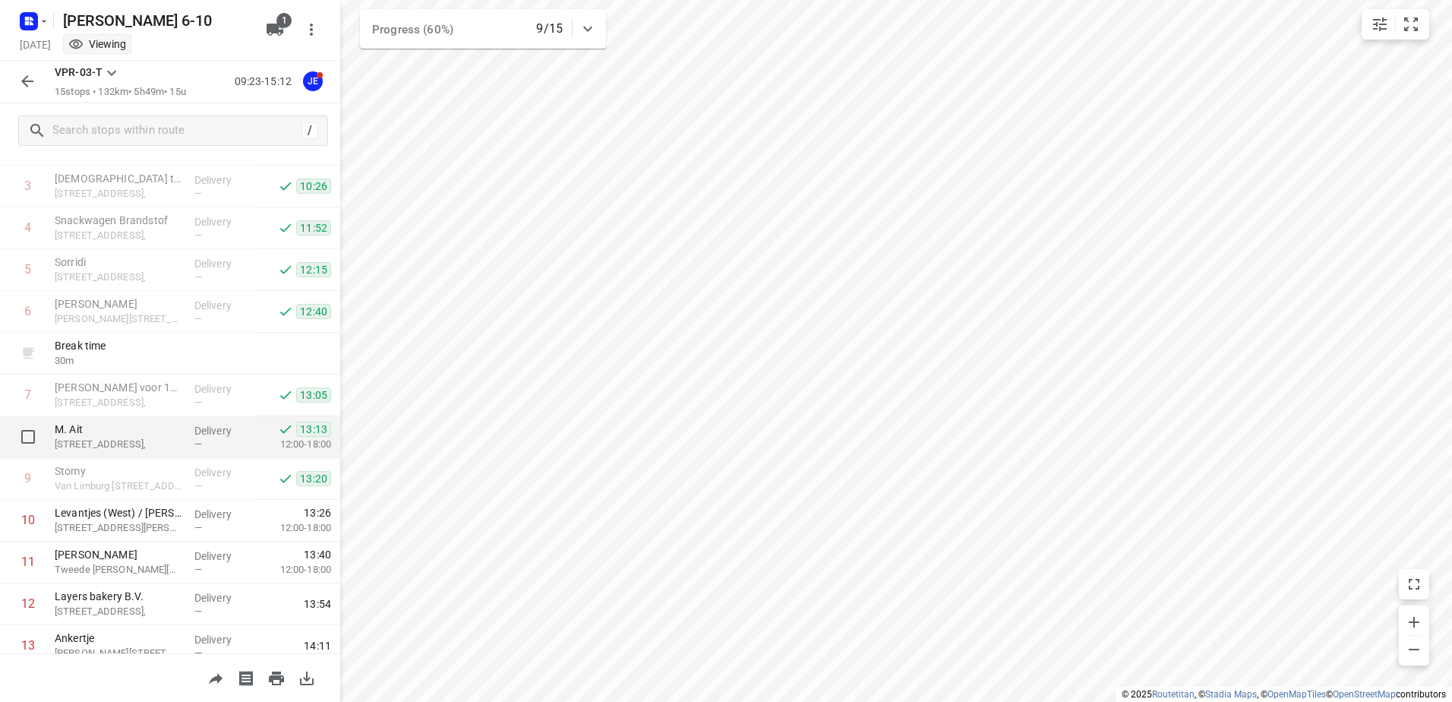
scroll to position [291, 0]
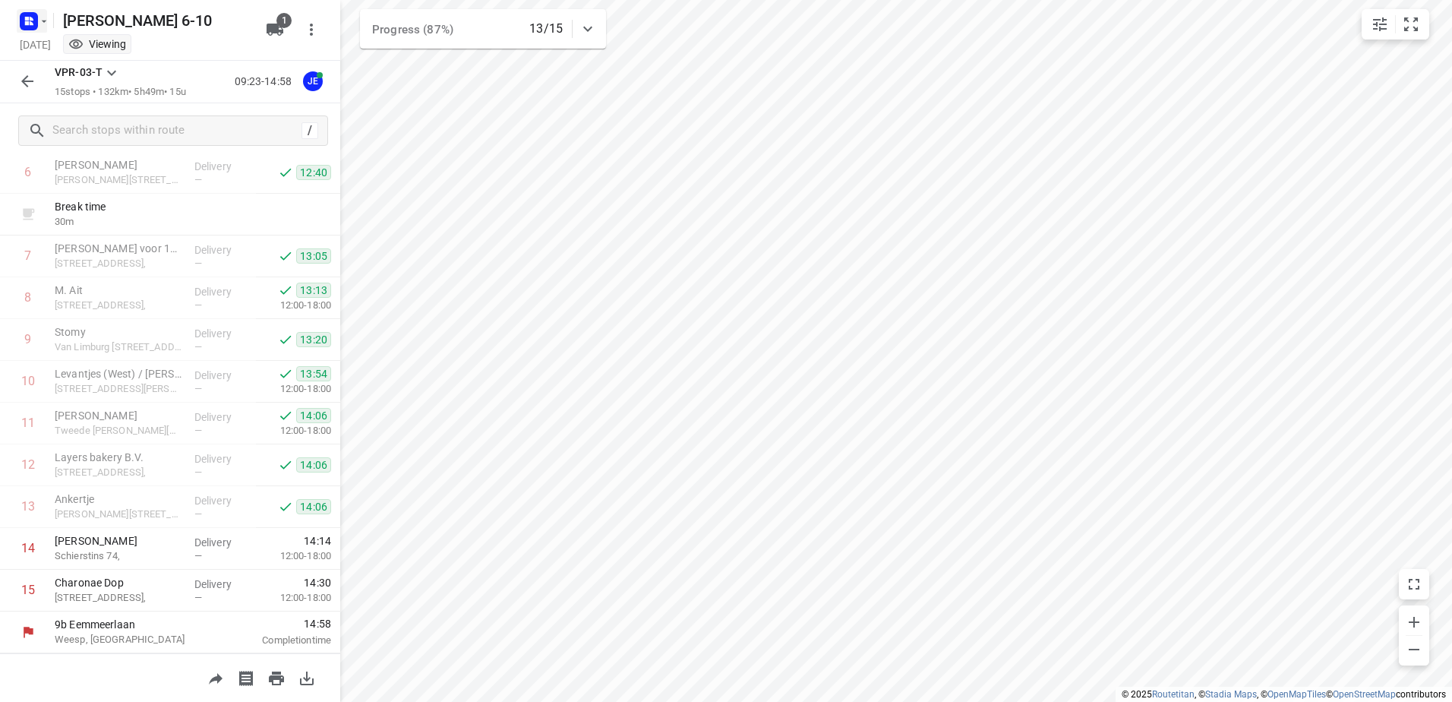
click at [46, 24] on icon "button" at bounding box center [44, 21] width 12 height 12
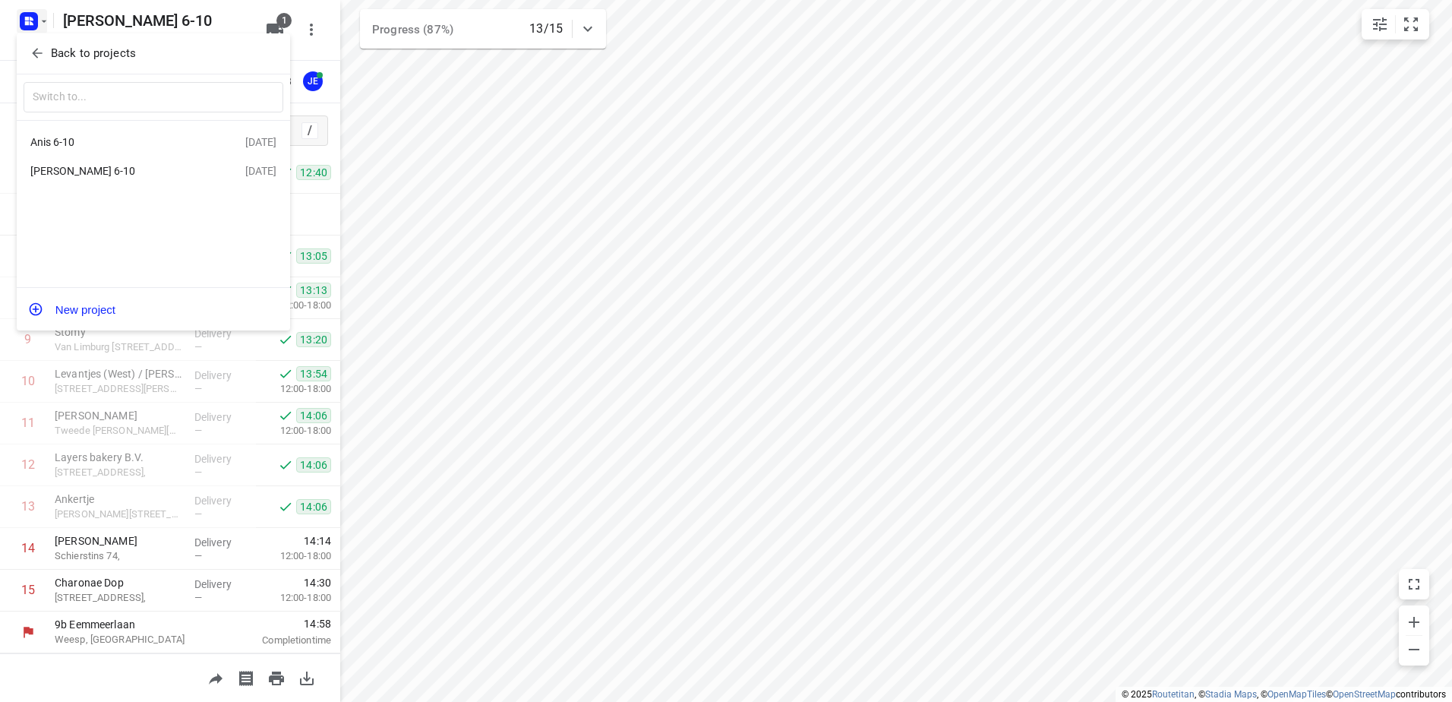
click at [65, 144] on div "Anis 6-10" at bounding box center [117, 142] width 175 height 12
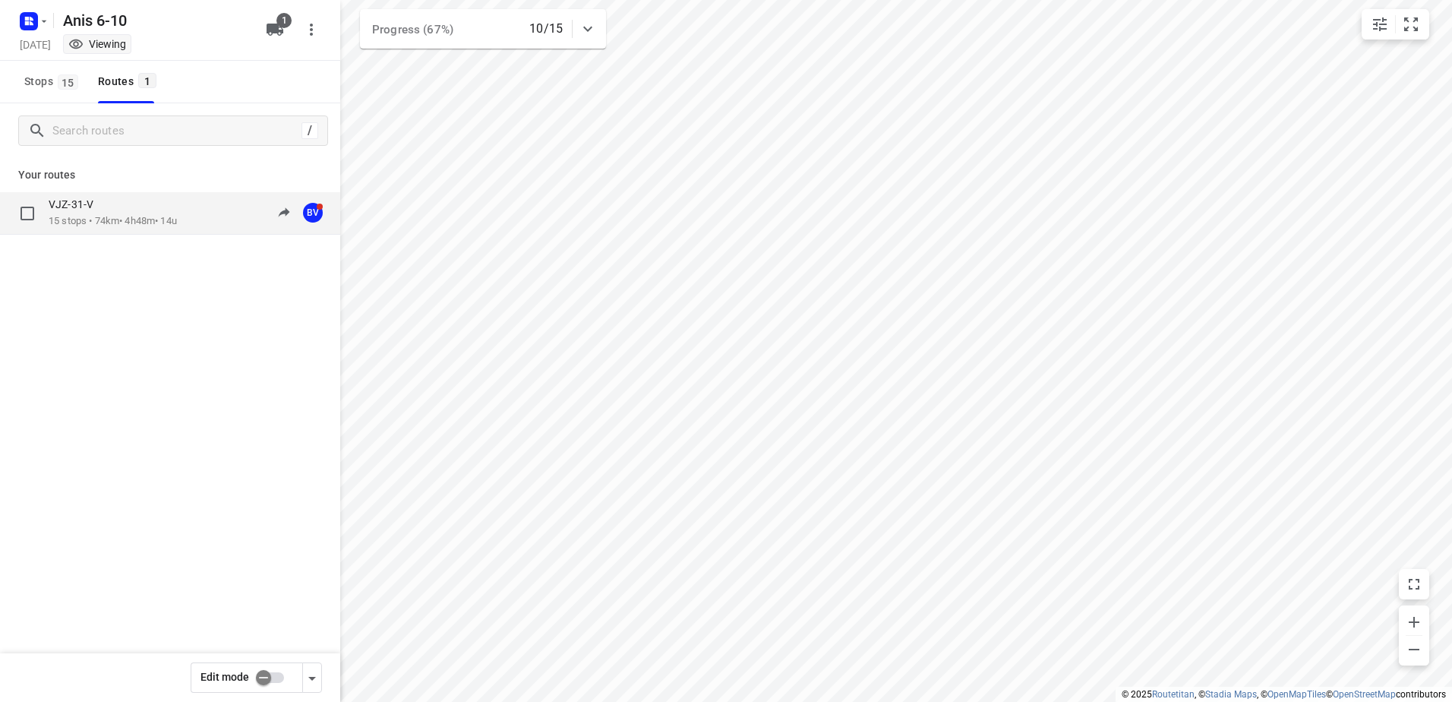
click at [87, 207] on p "VJZ-31-V" at bounding box center [76, 204] width 54 height 14
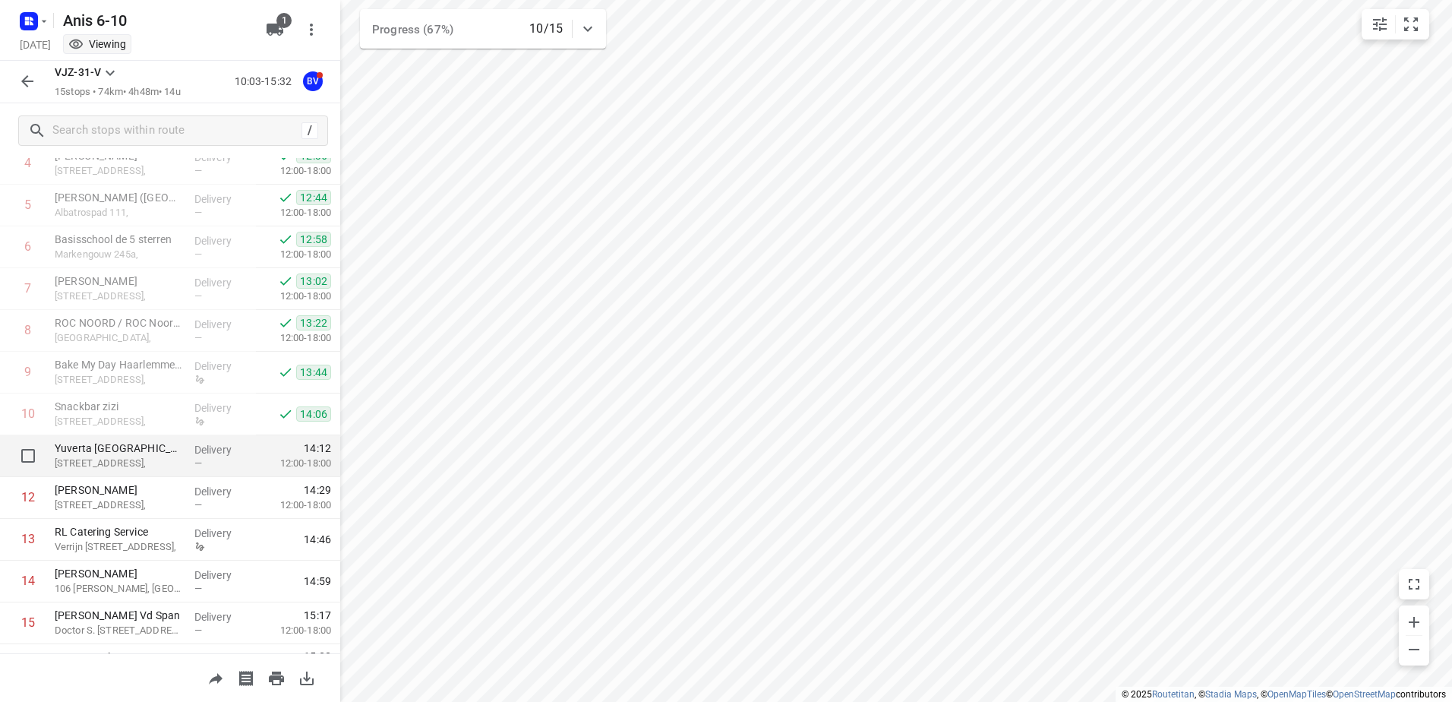
scroll to position [291, 0]
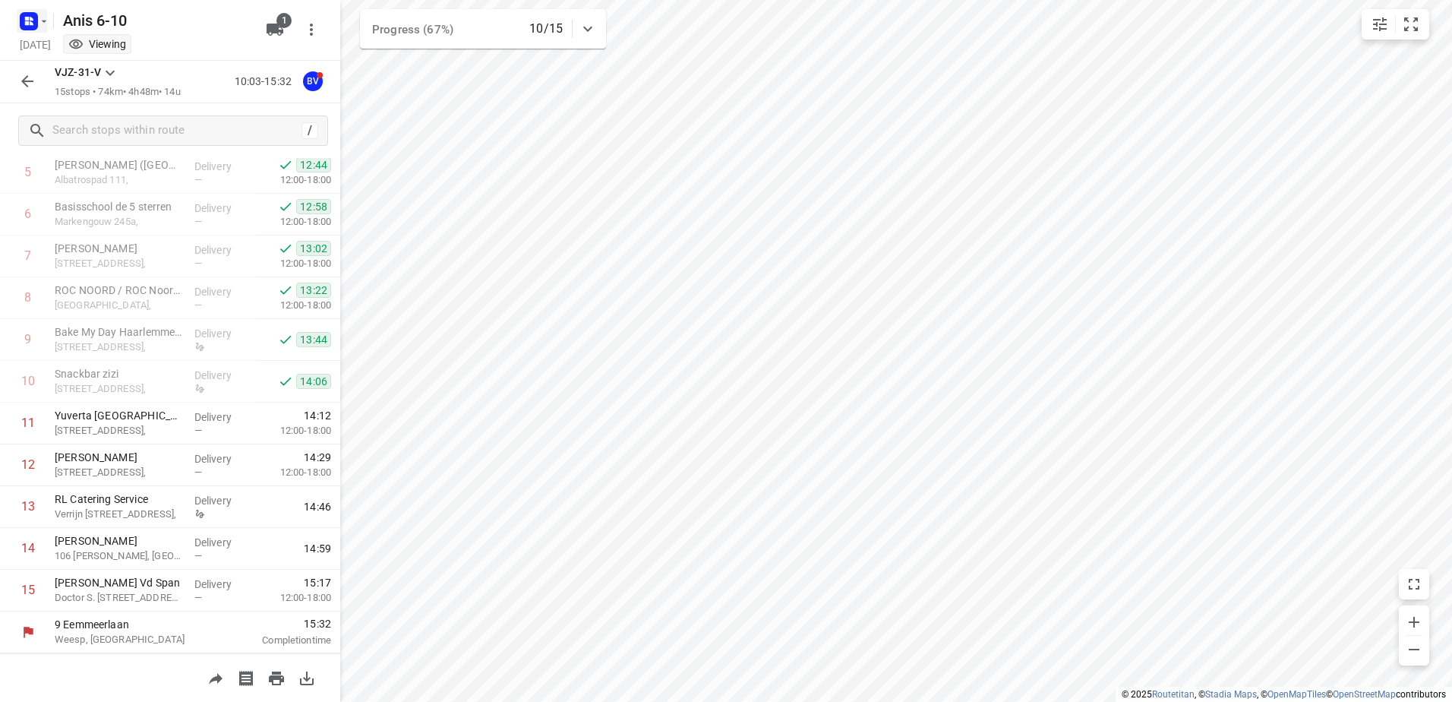
click at [43, 26] on icon "button" at bounding box center [44, 21] width 12 height 12
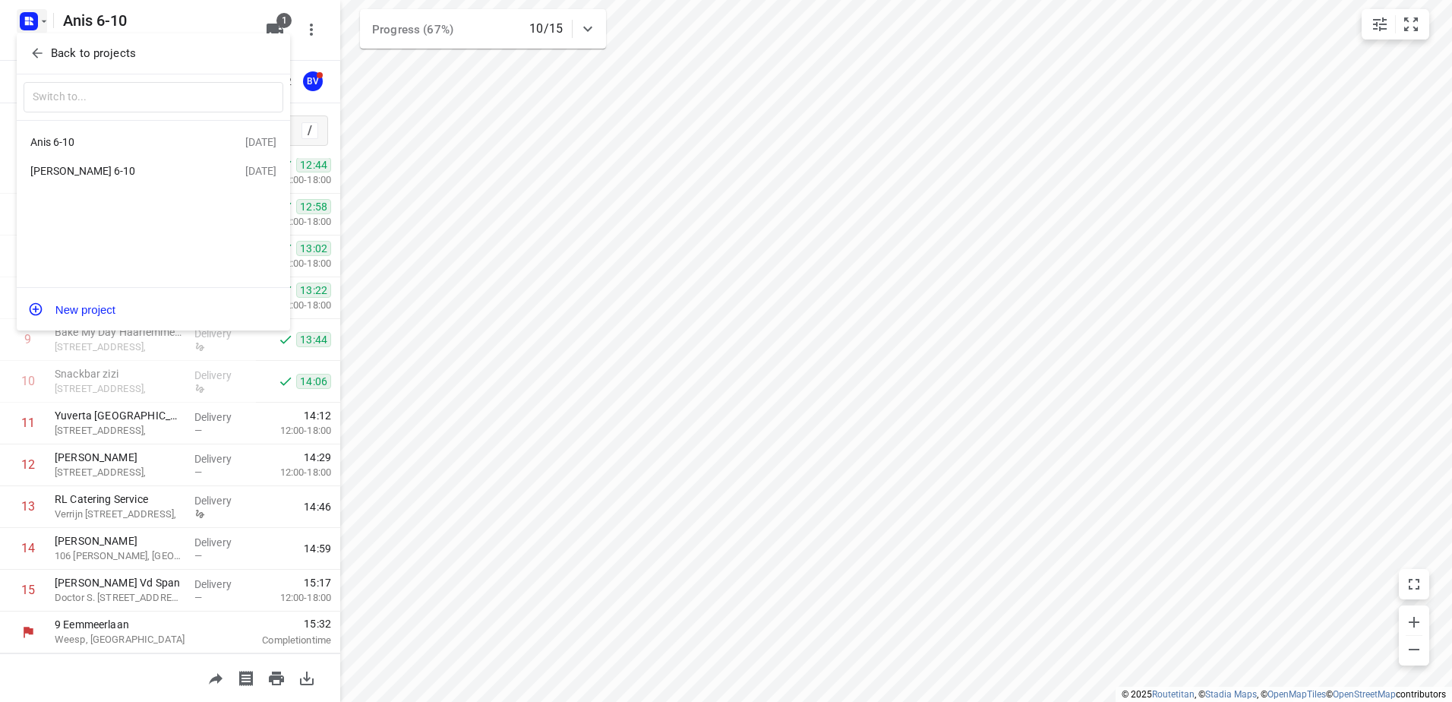
click at [65, 177] on div "[PERSON_NAME] 6-10" at bounding box center [117, 171] width 175 height 12
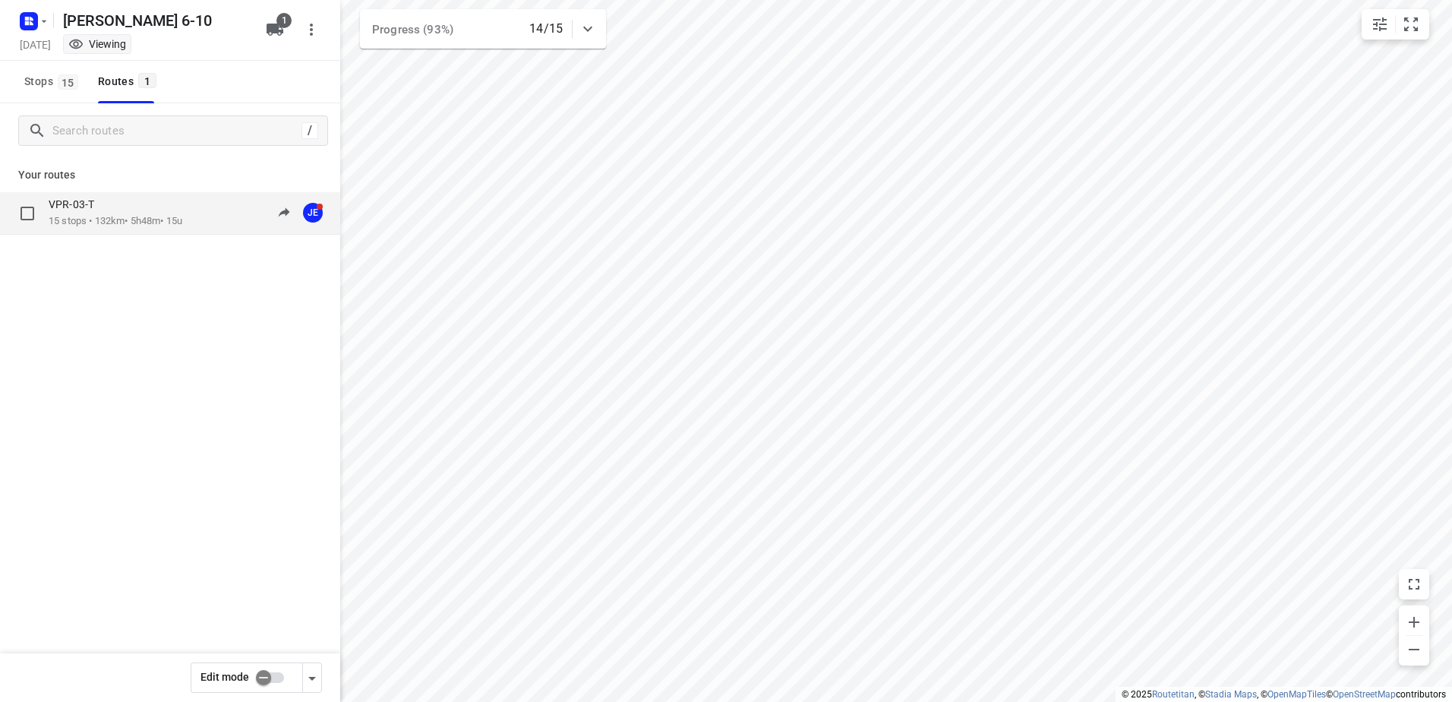
click at [86, 208] on p "VPR-03-T" at bounding box center [76, 204] width 55 height 14
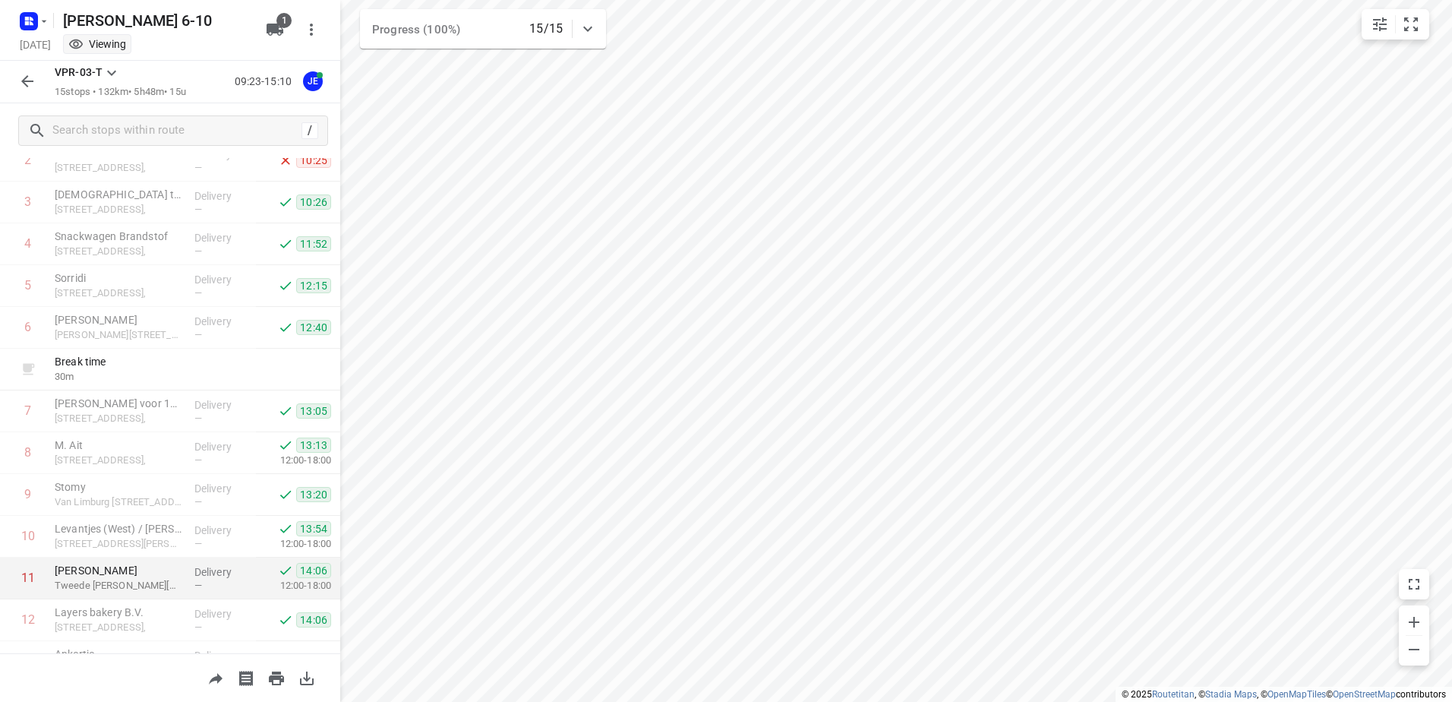
scroll to position [291, 0]
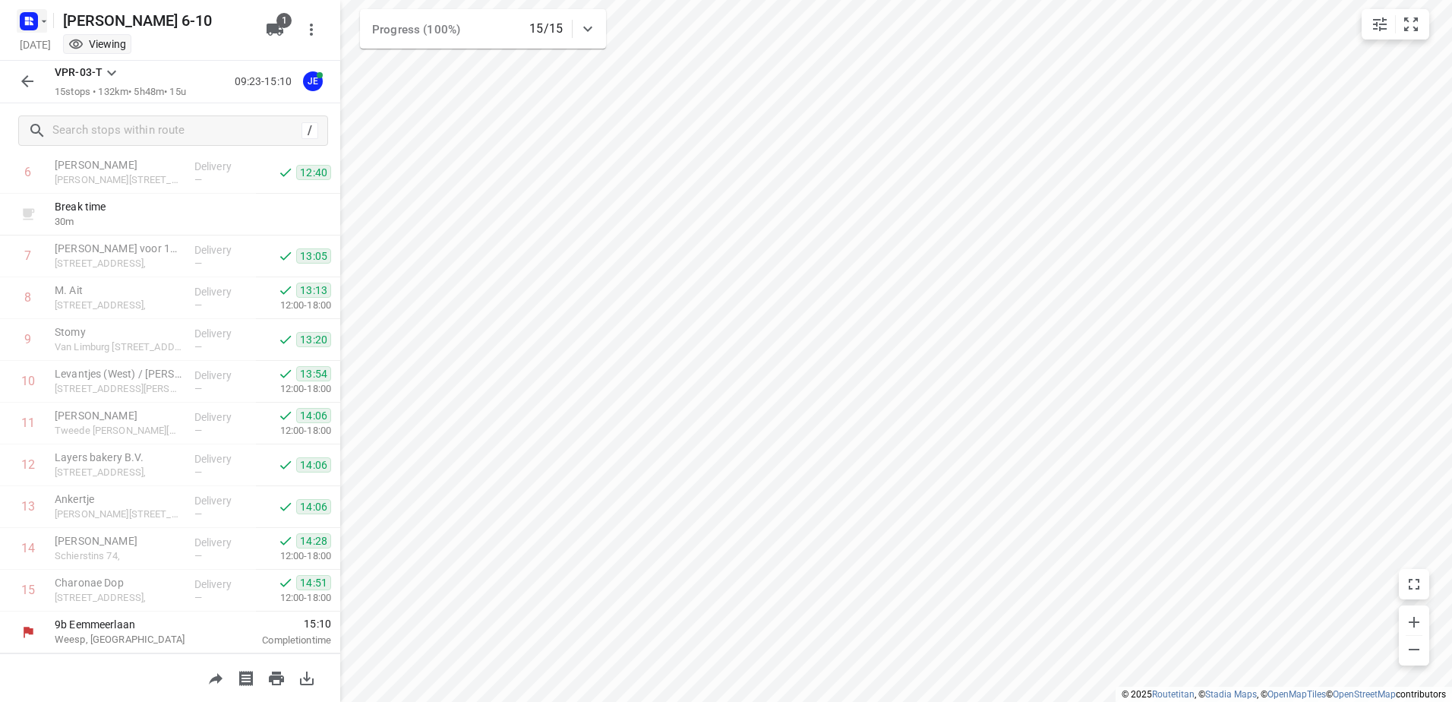
click at [43, 19] on icon "button" at bounding box center [44, 21] width 12 height 12
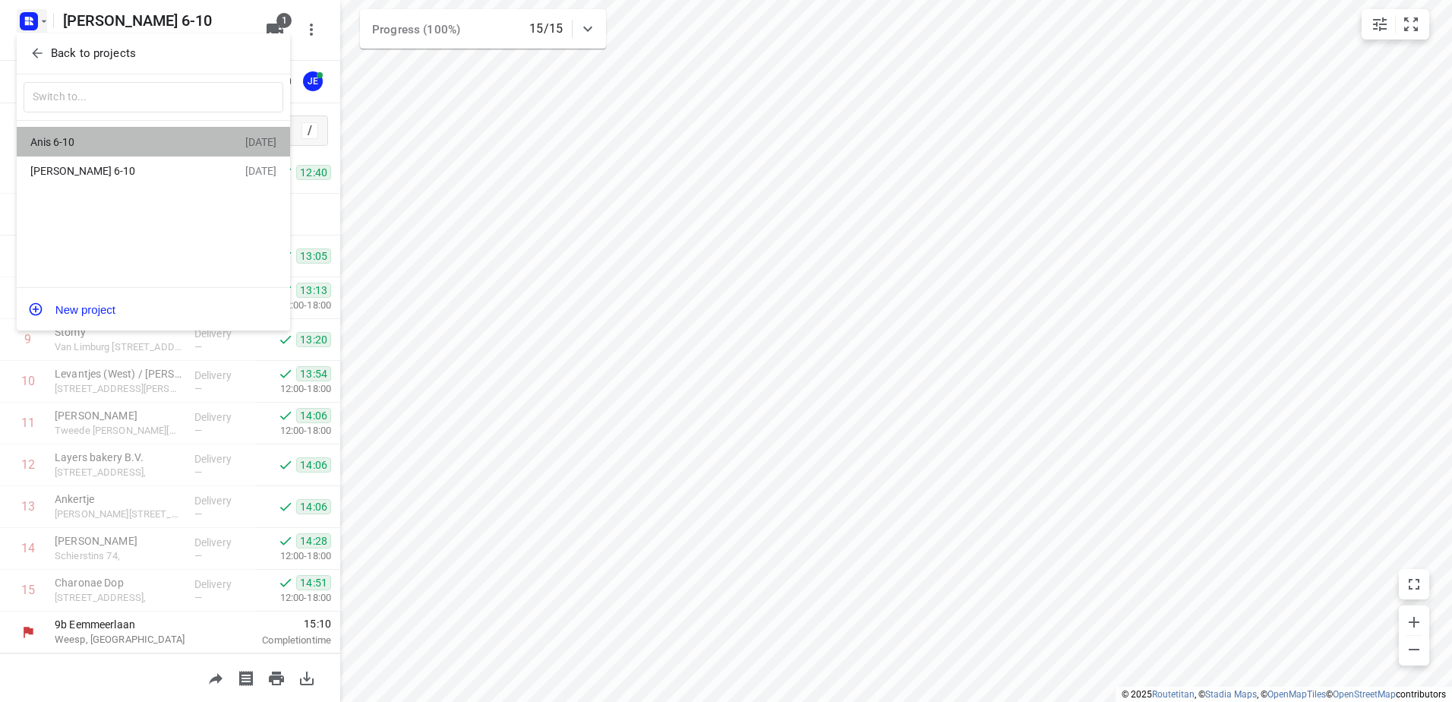
click at [65, 138] on div "Anis 6-10" at bounding box center [117, 142] width 175 height 12
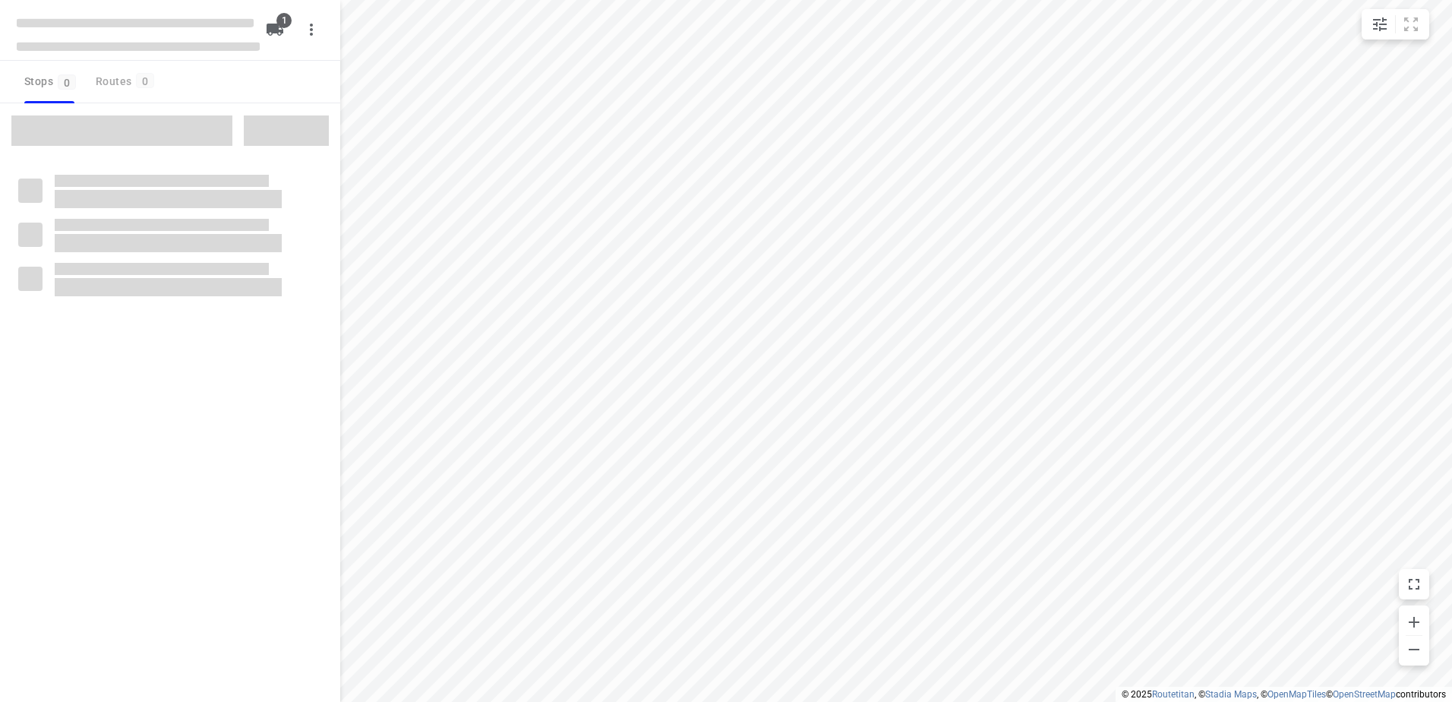
type input "distance"
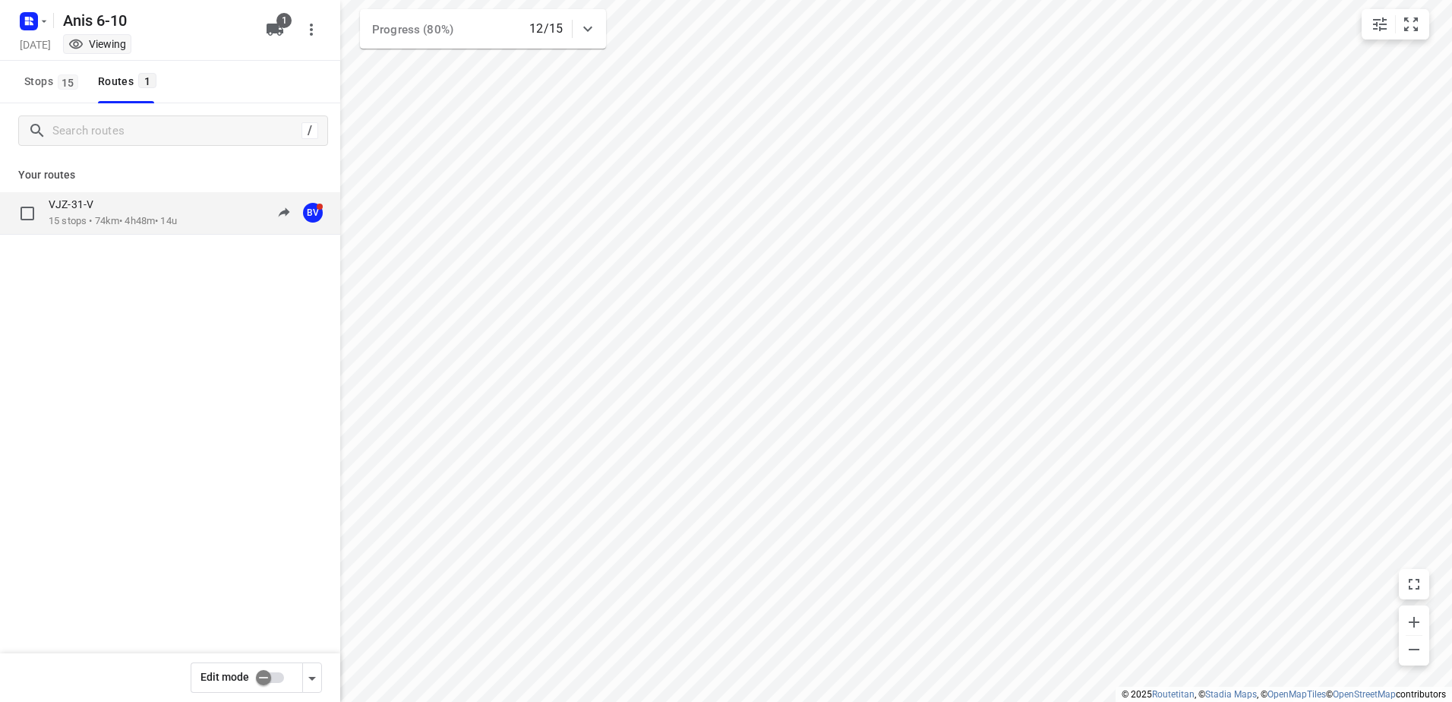
click at [63, 215] on p "15 stops • 74km • 4h48m • 14u" at bounding box center [113, 221] width 128 height 14
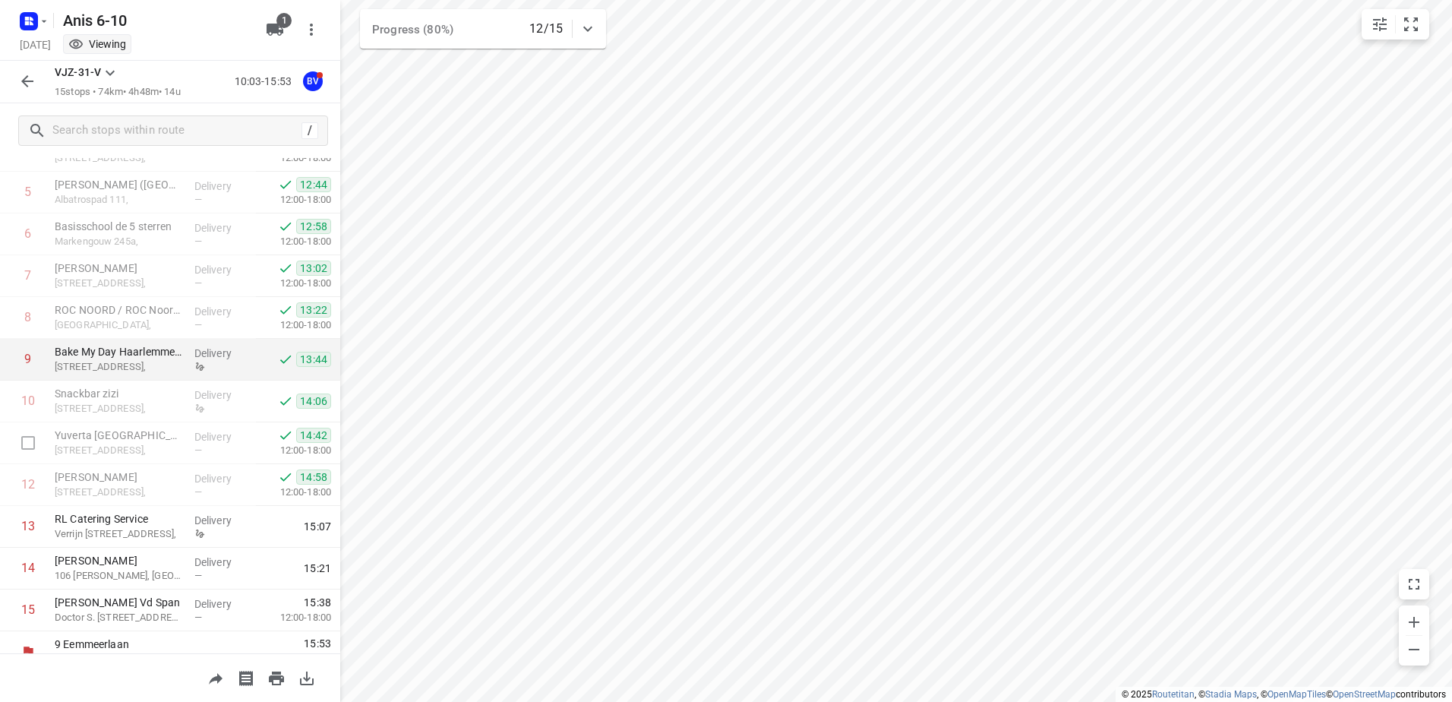
scroll to position [291, 0]
